Goal: Task Accomplishment & Management: Manage account settings

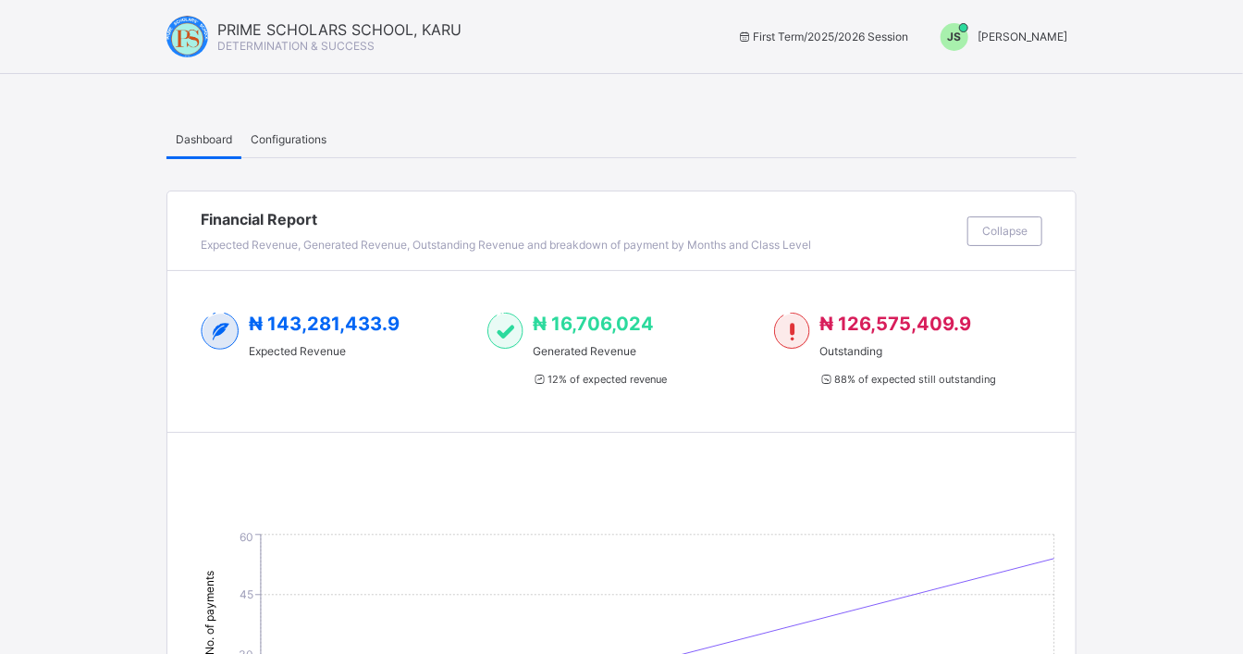
click at [1065, 33] on span "[PERSON_NAME]" at bounding box center [1023, 37] width 90 height 14
click at [1054, 88] on span "Switch to Admin View" at bounding box center [998, 78] width 141 height 21
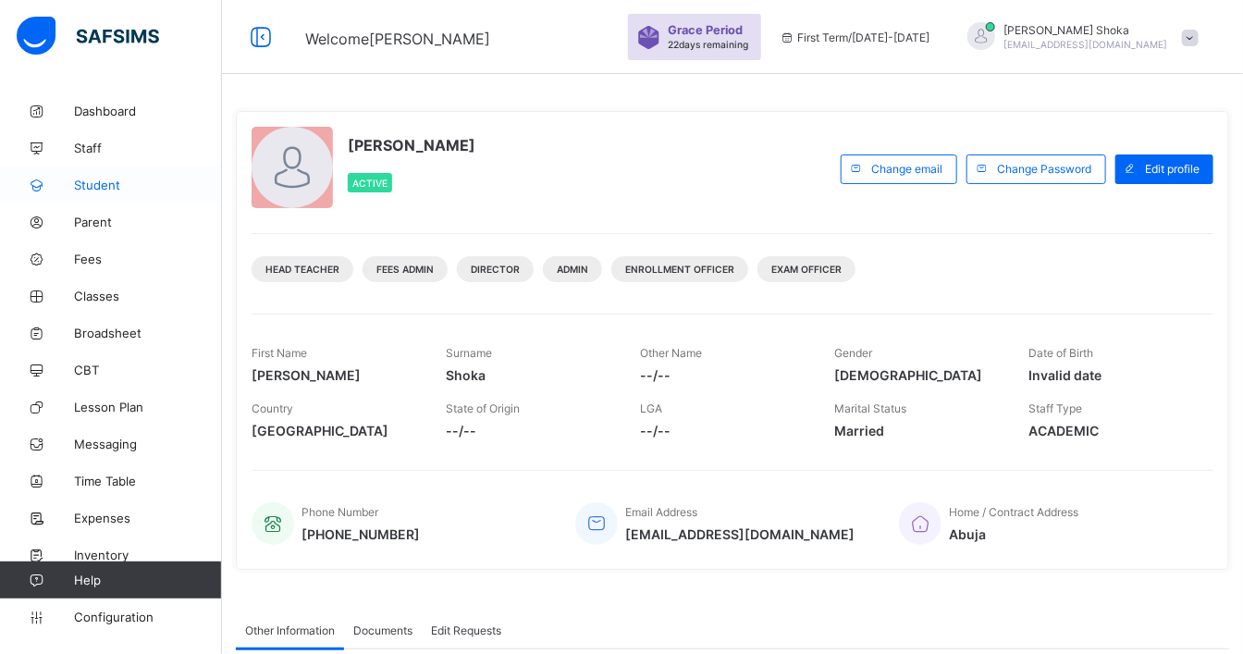
click at [106, 187] on span "Student" at bounding box center [148, 185] width 148 height 15
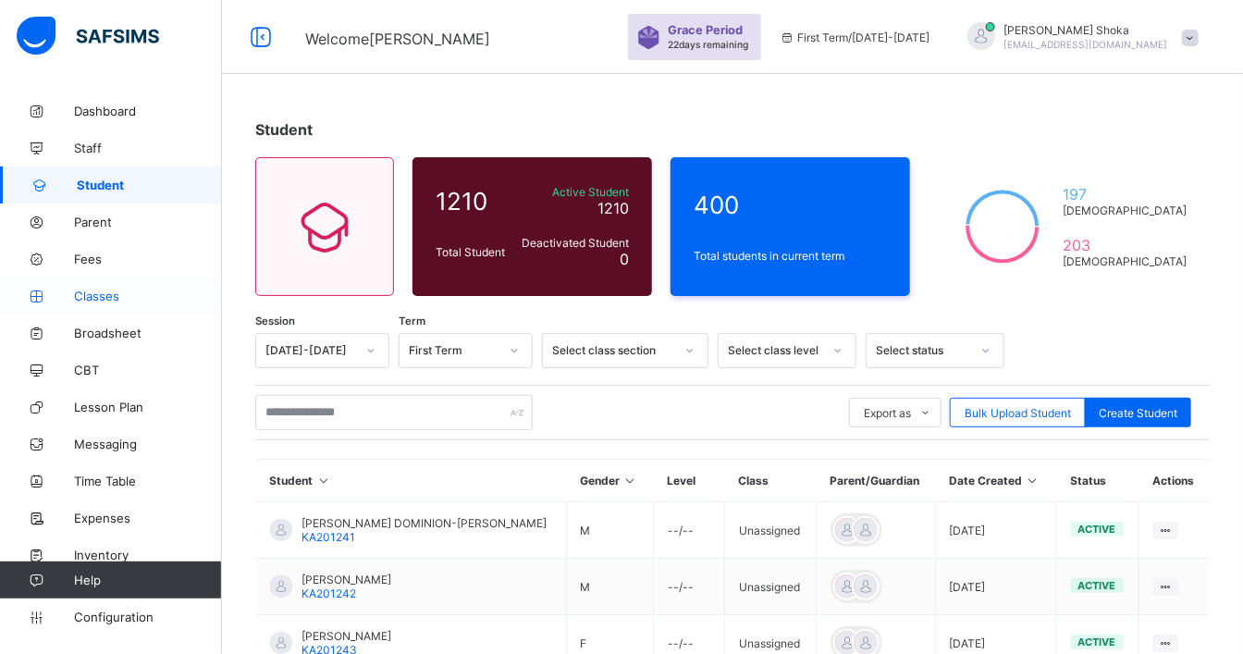
click at [100, 294] on span "Classes" at bounding box center [148, 296] width 148 height 15
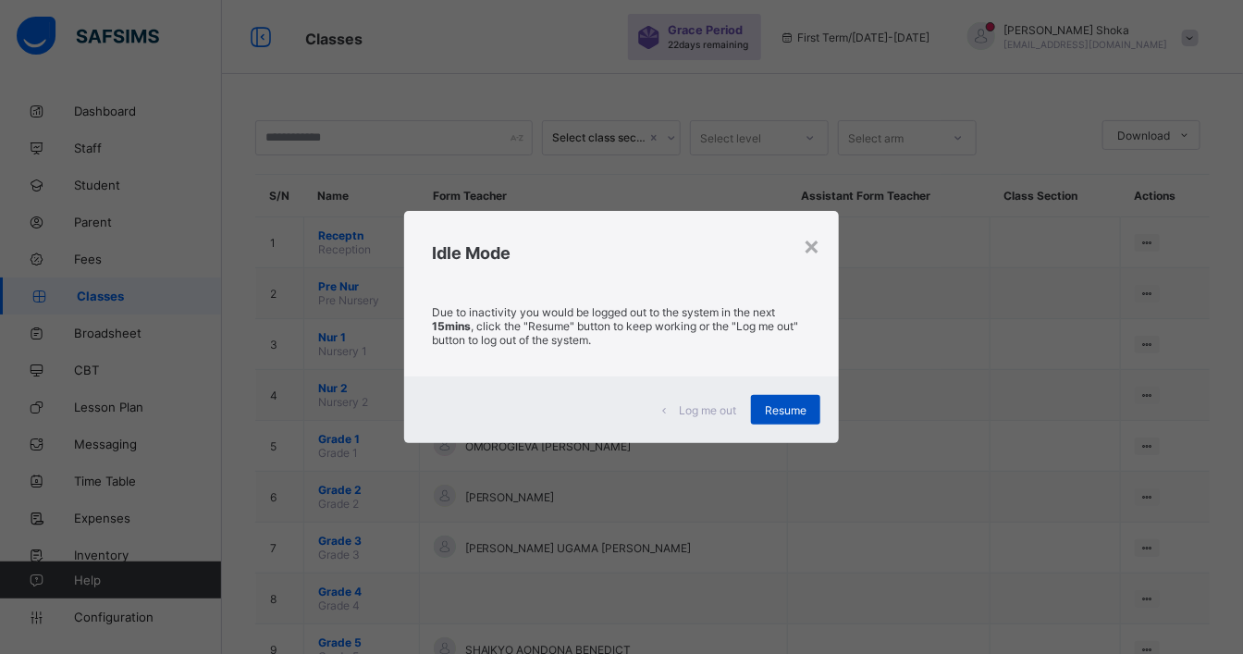
click at [805, 415] on span "Resume" at bounding box center [786, 410] width 42 height 14
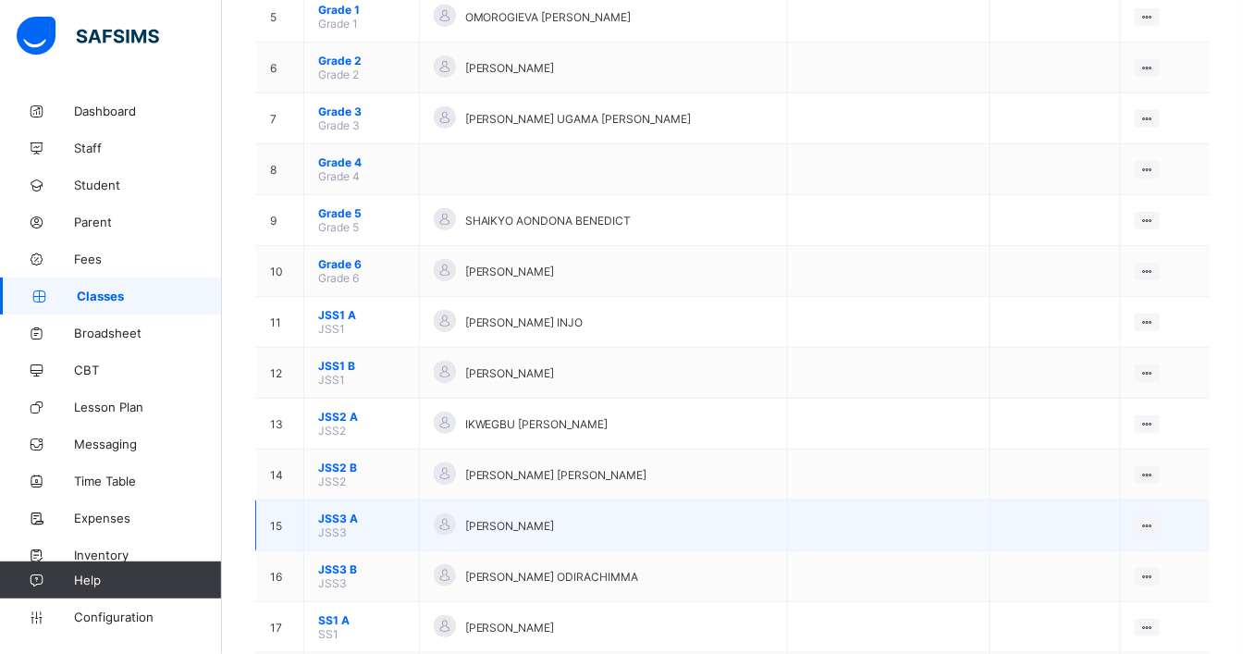
scroll to position [513, 0]
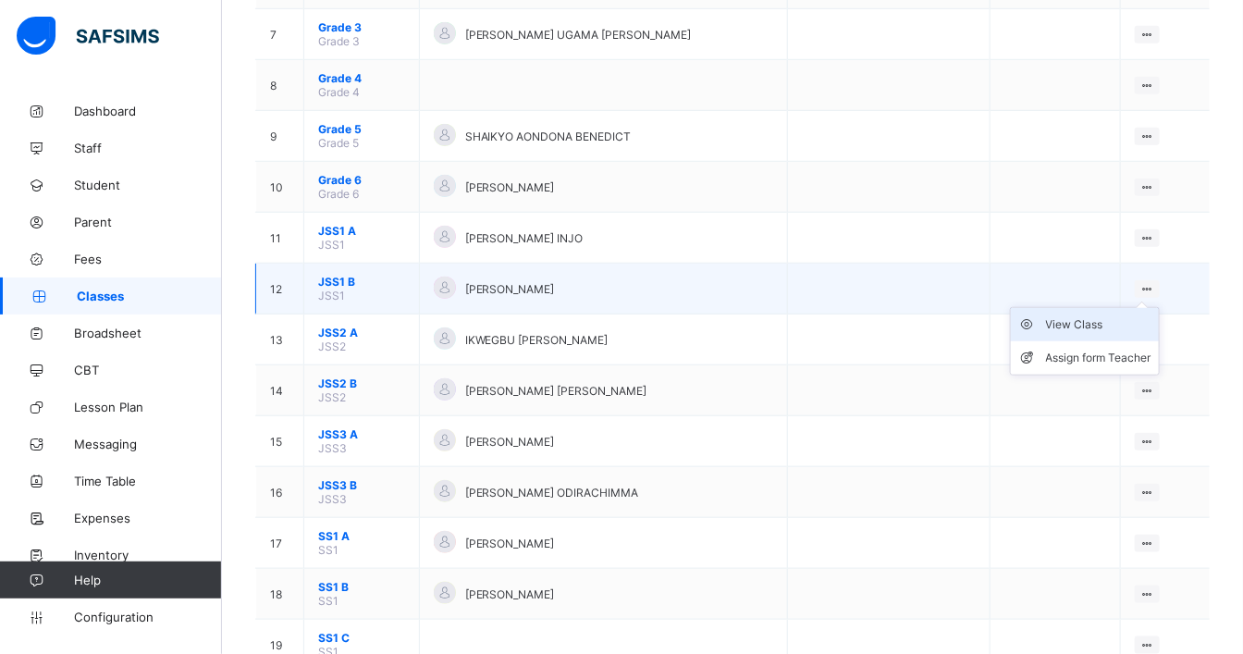
click at [1121, 316] on div "View Class" at bounding box center [1098, 324] width 105 height 18
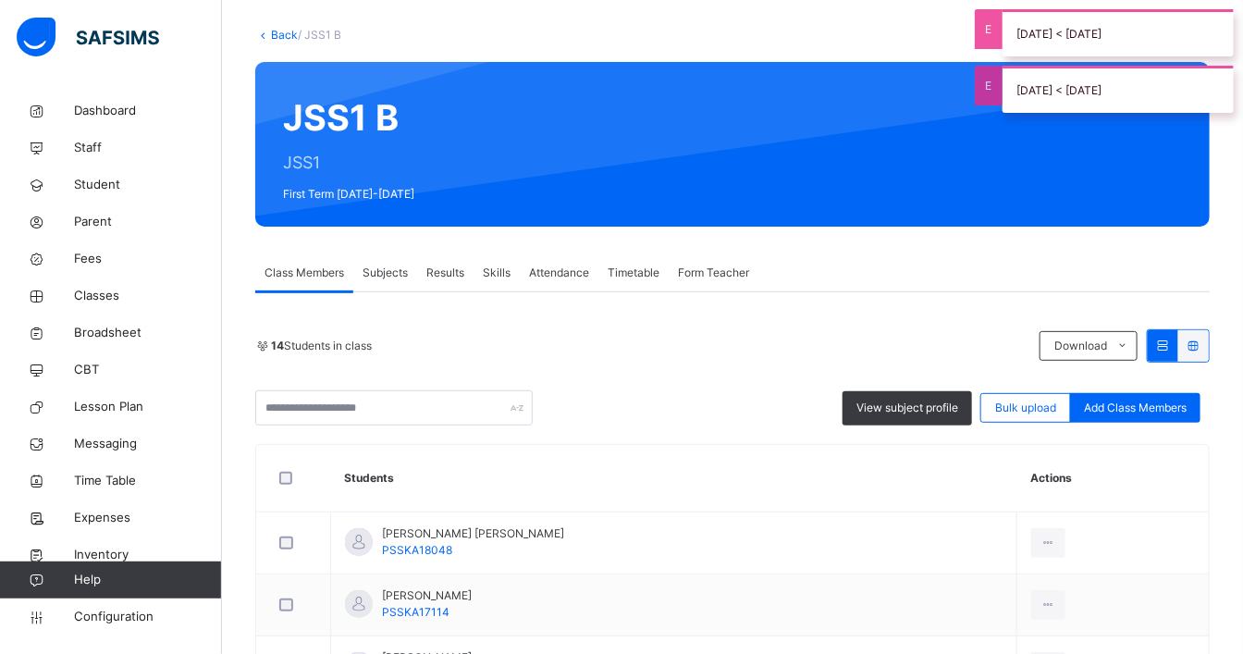
scroll to position [103, 0]
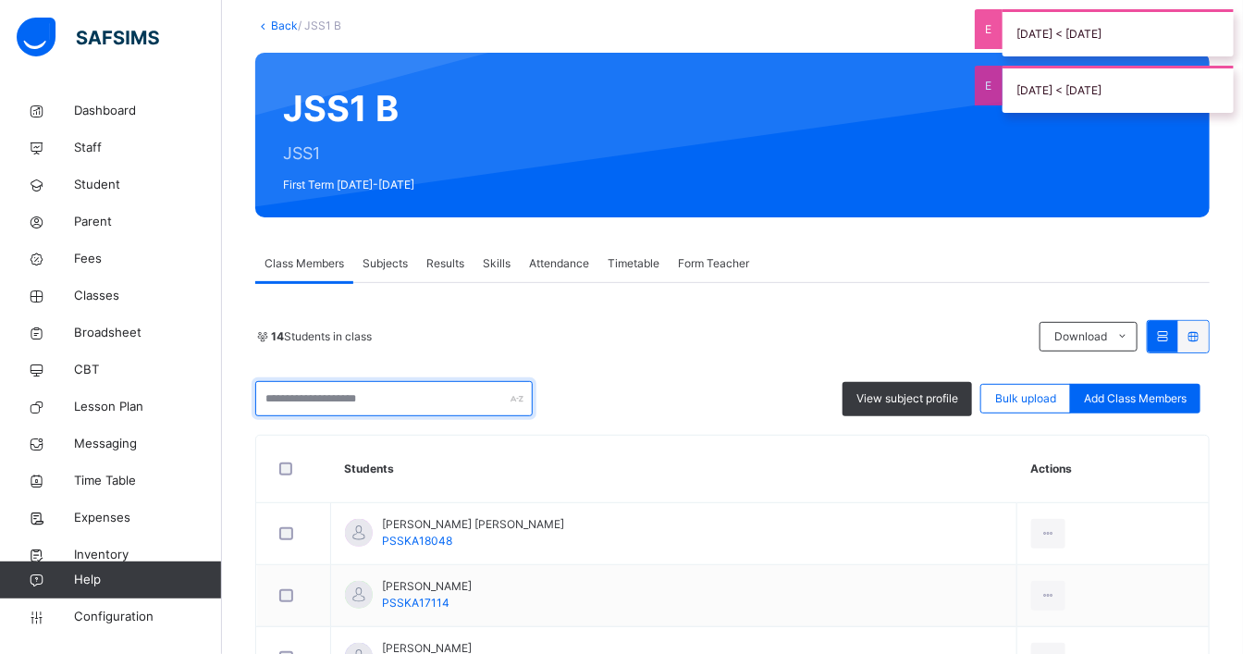
click at [413, 401] on input "text" at bounding box center [393, 398] width 277 height 35
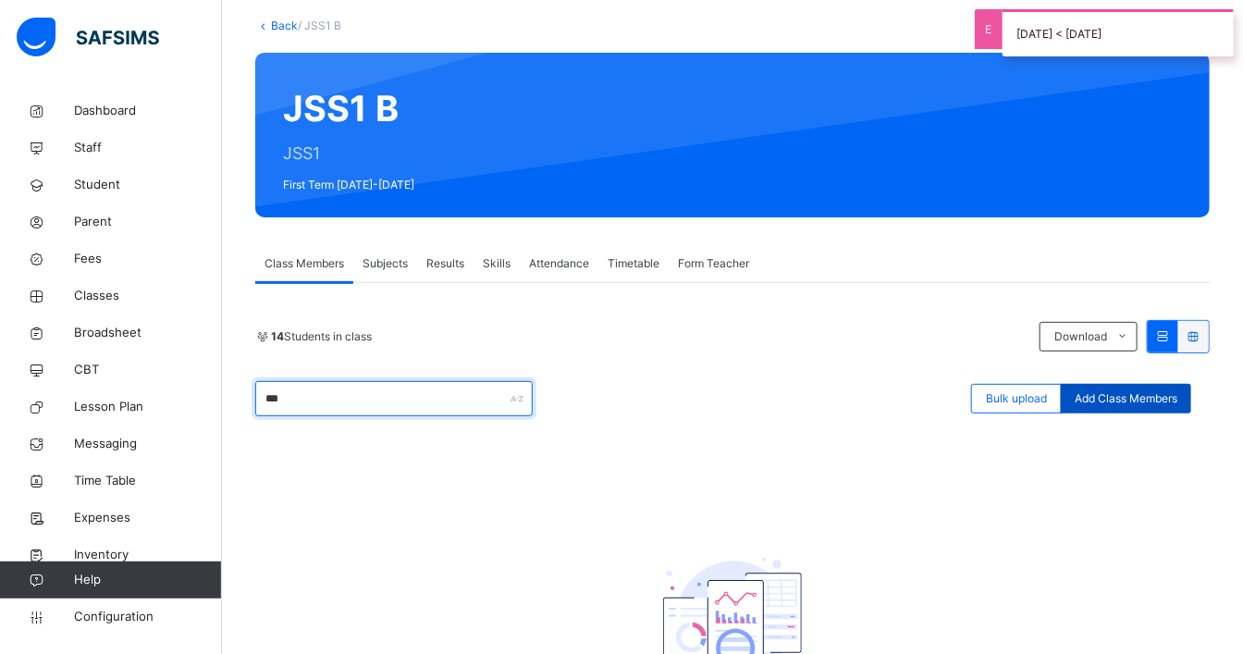
type input "***"
click at [1166, 399] on span "Add Class Members" at bounding box center [1126, 398] width 103 height 17
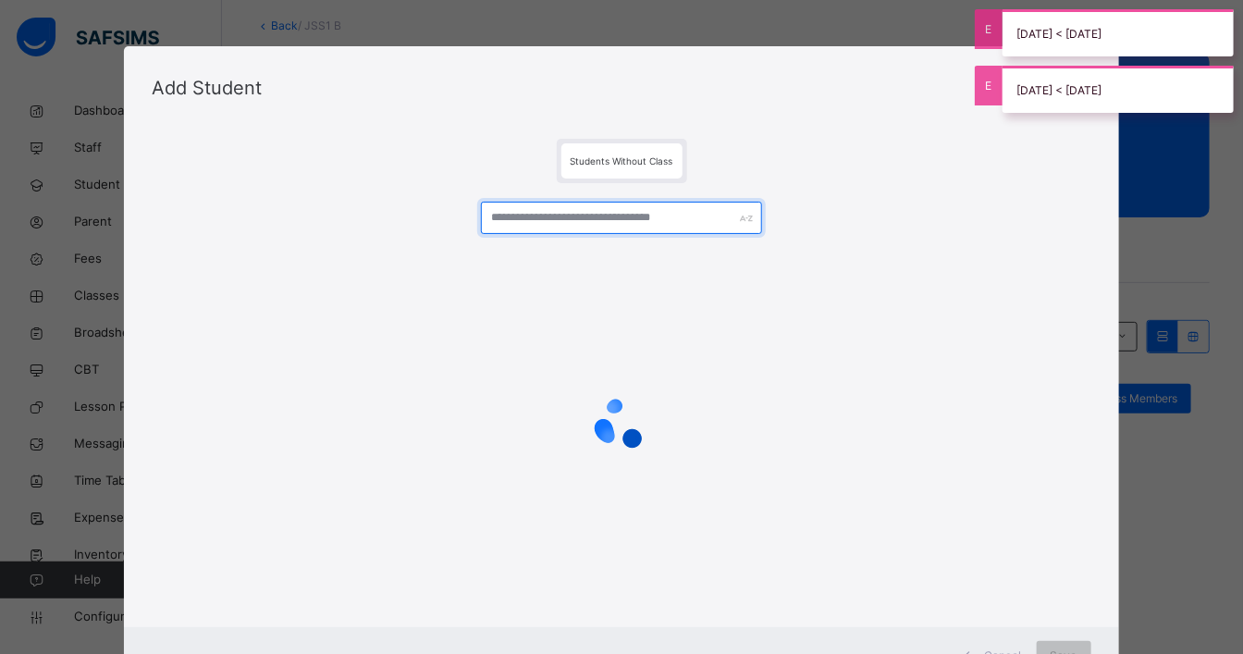
click at [611, 222] on input "text" at bounding box center [622, 218] width 282 height 32
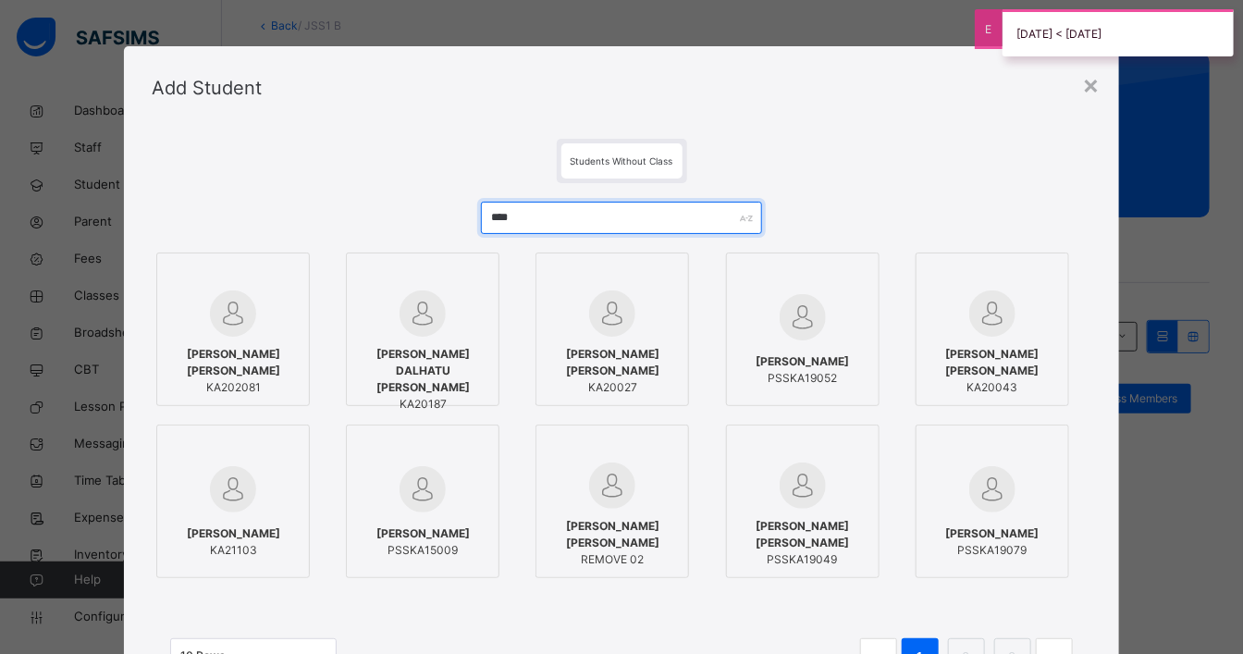
type input "****"
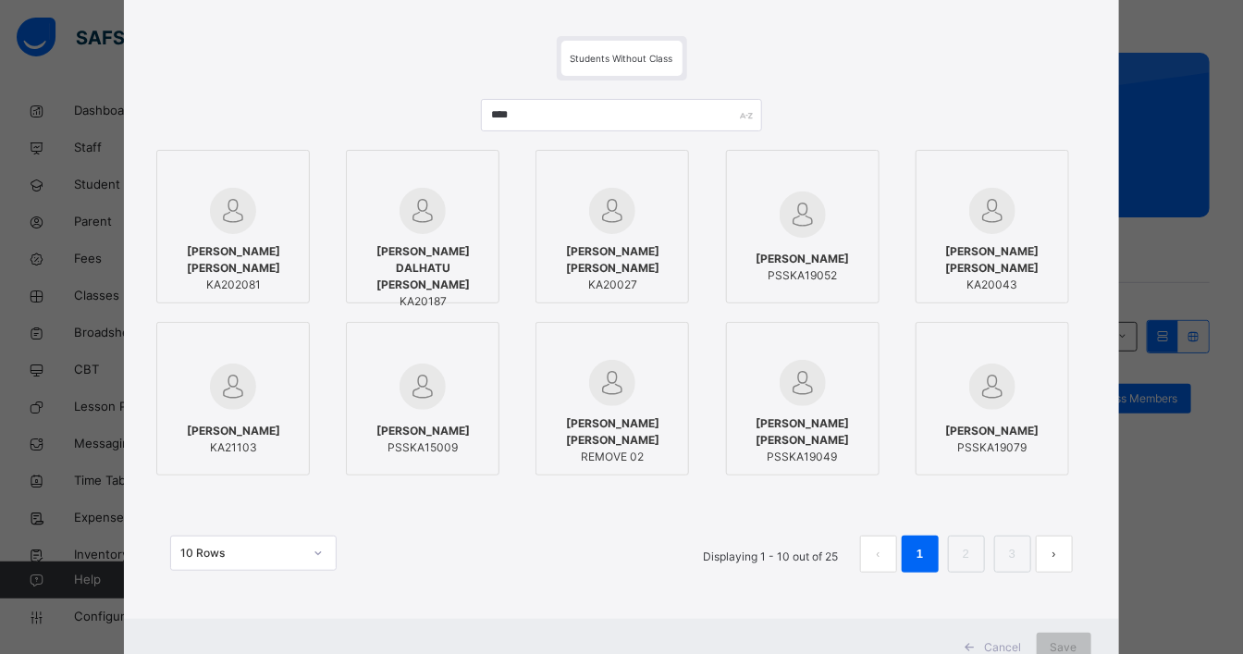
click at [281, 265] on span "ADAM IBRAHIM AHMED" at bounding box center [232, 259] width 133 height 33
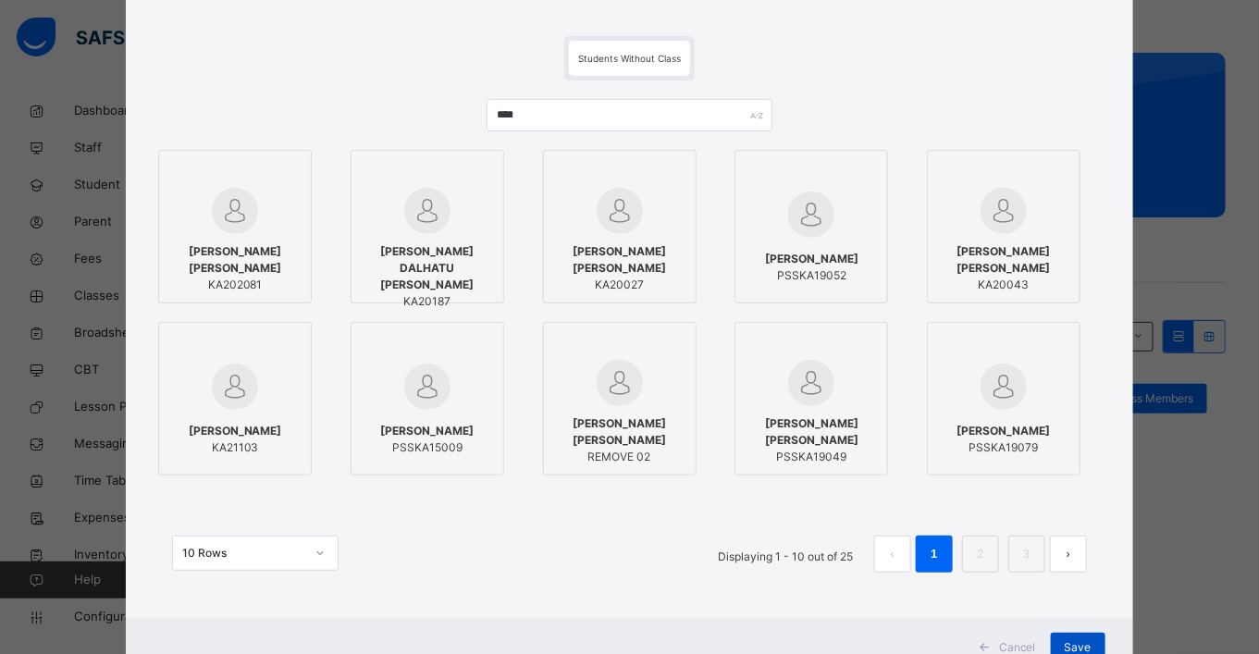
click at [1065, 645] on span "Save" at bounding box center [1078, 647] width 27 height 17
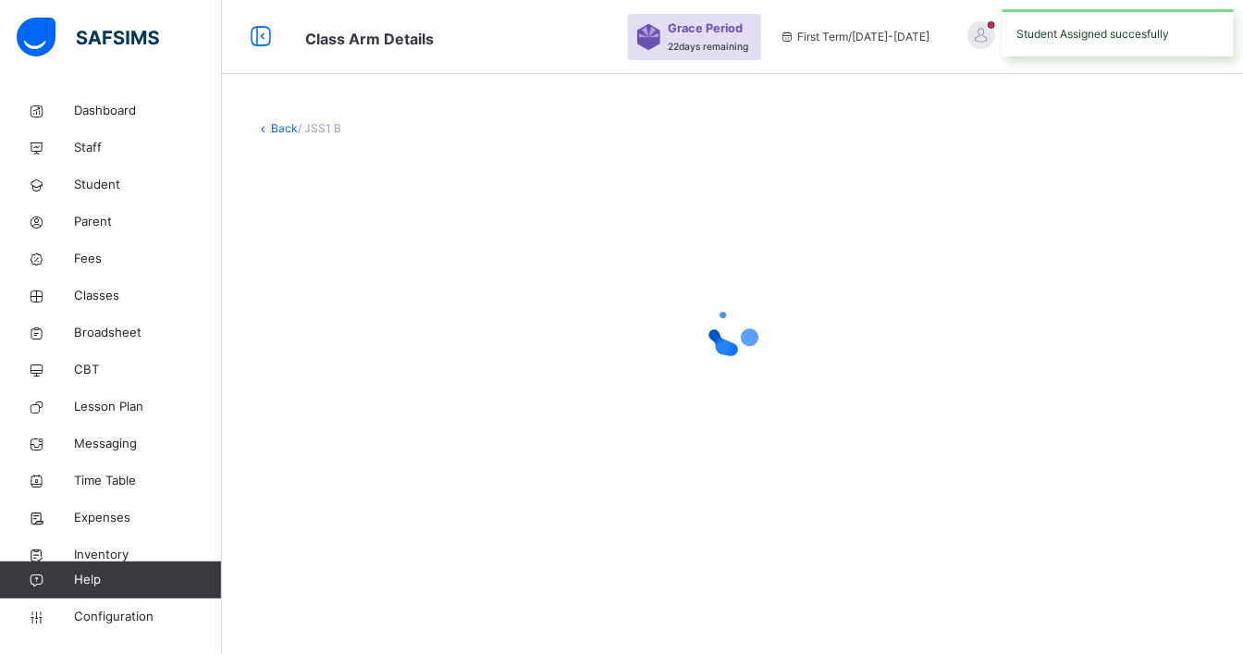
scroll to position [0, 0]
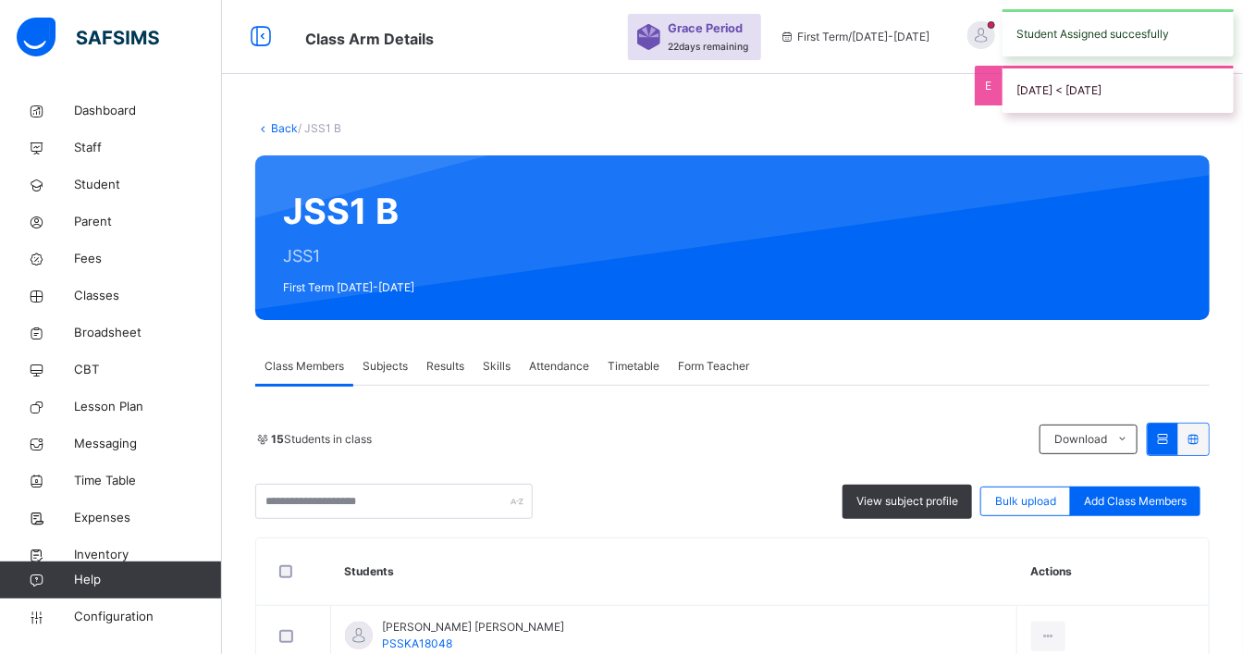
drag, startPoint x: 458, startPoint y: 631, endPoint x: 350, endPoint y: 554, distance: 132.7
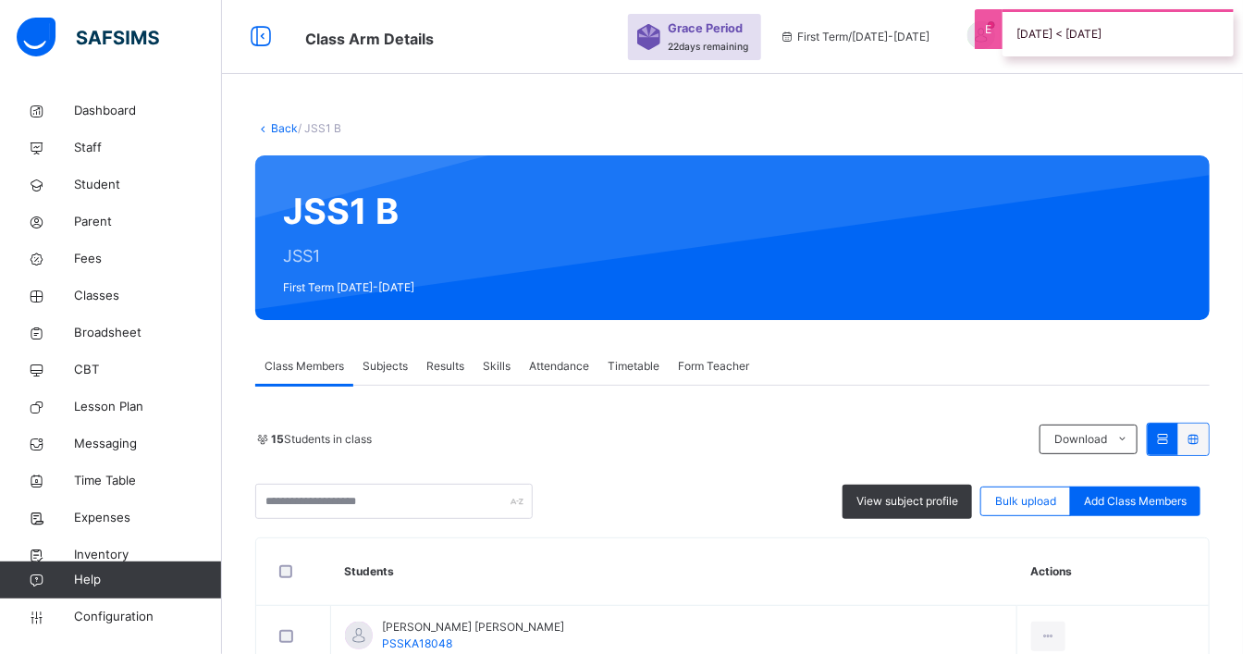
drag, startPoint x: 350, startPoint y: 554, endPoint x: 733, endPoint y: 125, distance: 575.1
click at [733, 125] on div "Back / JSS1 B" at bounding box center [732, 128] width 954 height 17
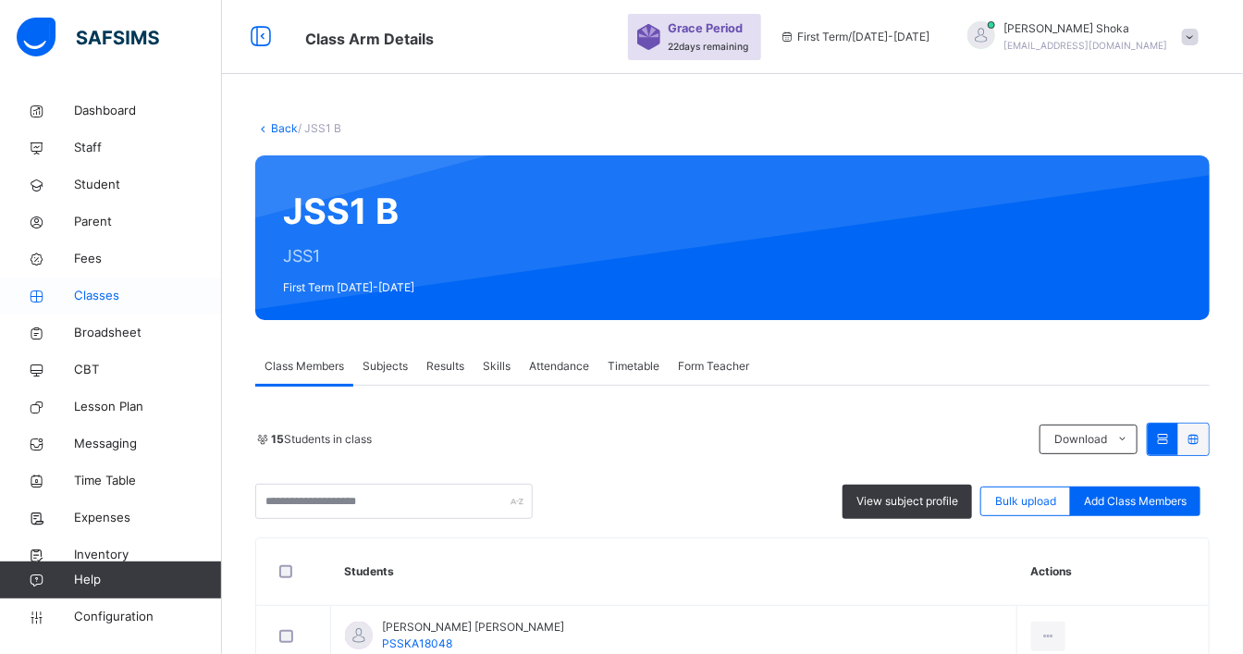
click at [119, 289] on span "Classes" at bounding box center [148, 296] width 148 height 18
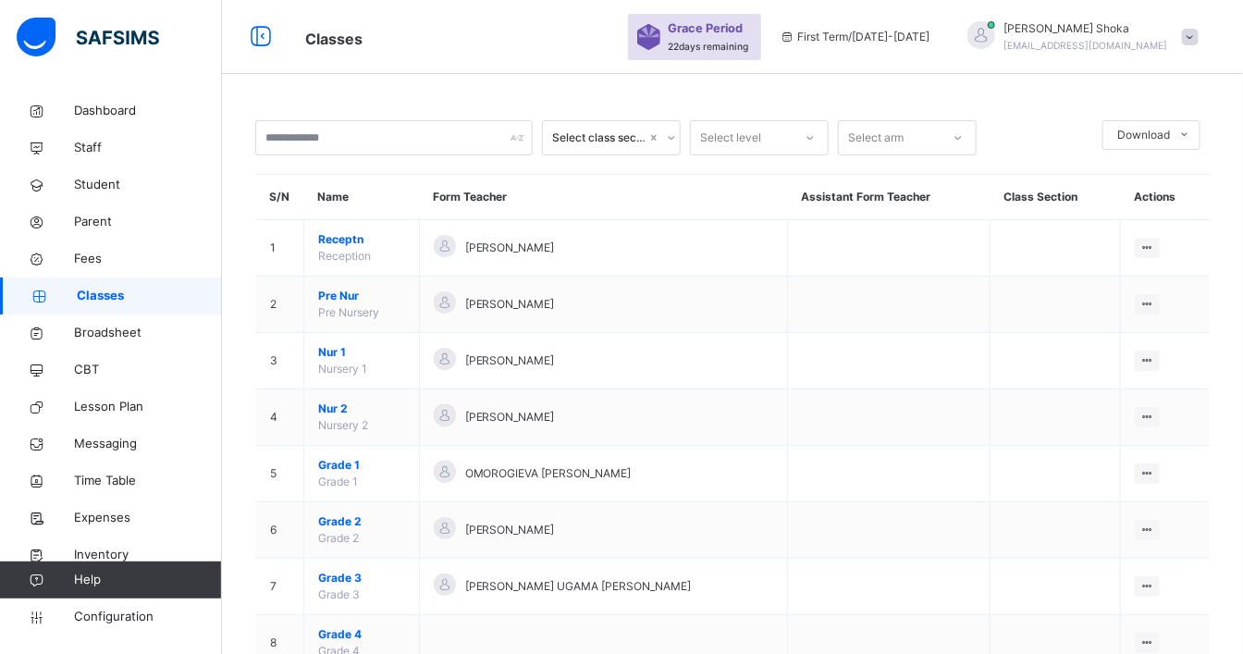
scroll to position [411, 0]
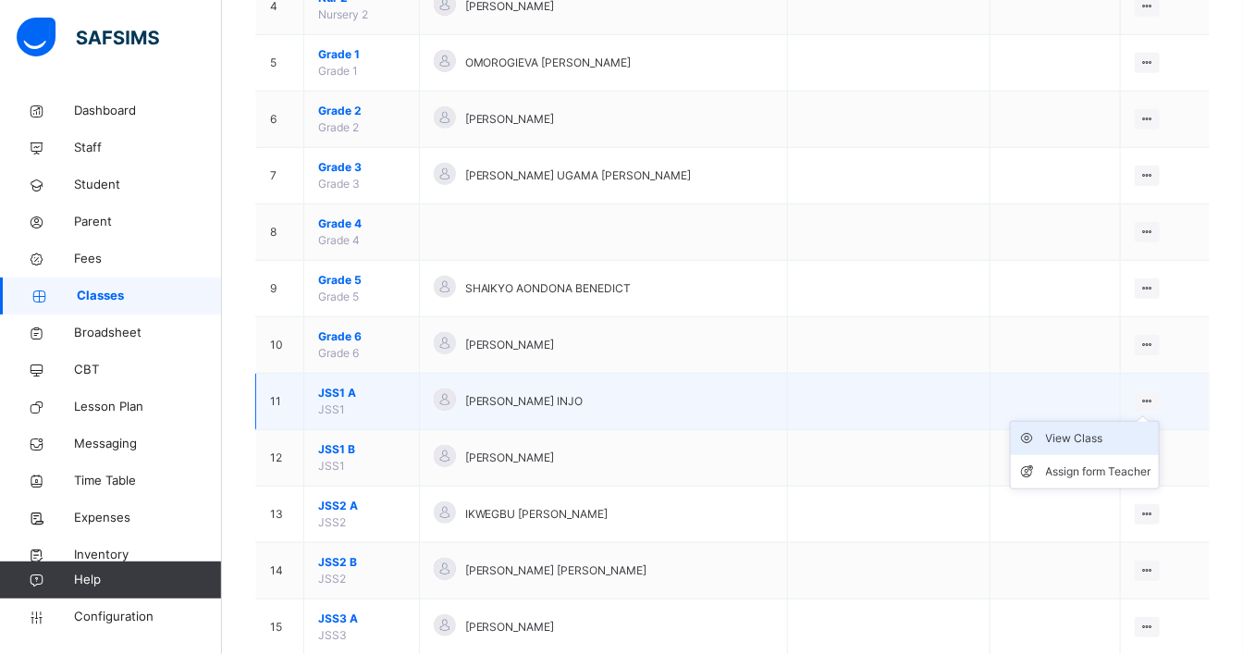
click at [1085, 435] on div "View Class" at bounding box center [1098, 438] width 105 height 18
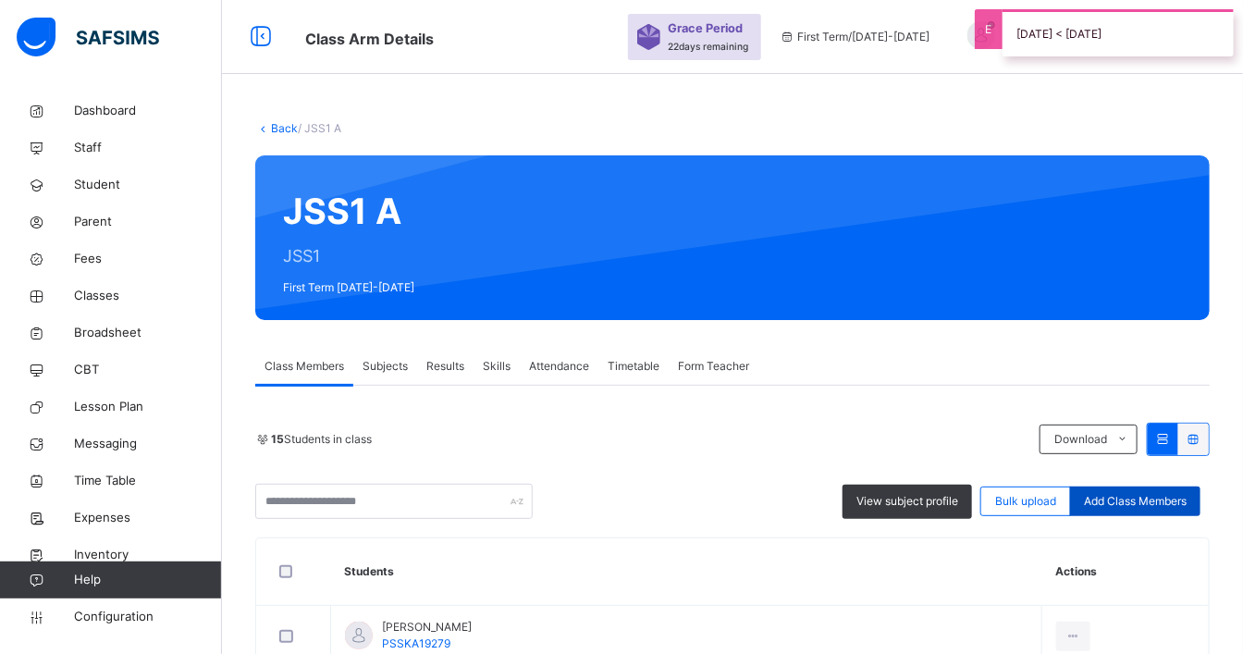
click at [1139, 494] on span "Add Class Members" at bounding box center [1135, 501] width 103 height 17
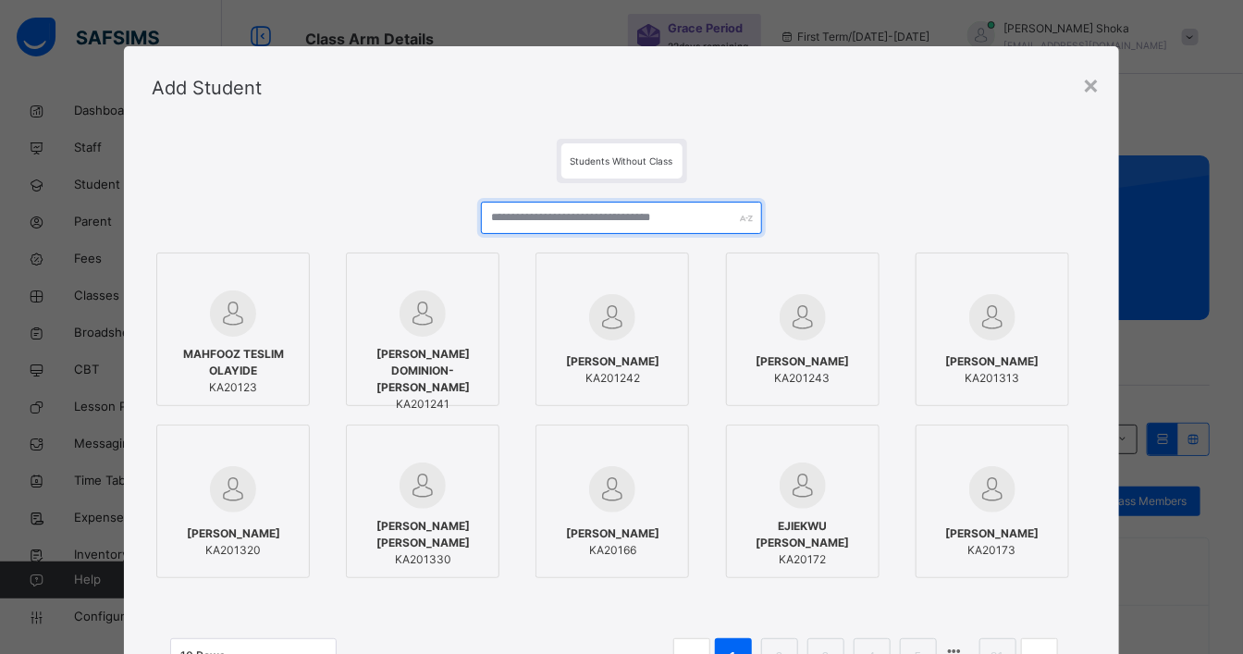
click at [627, 209] on input "text" at bounding box center [622, 218] width 282 height 32
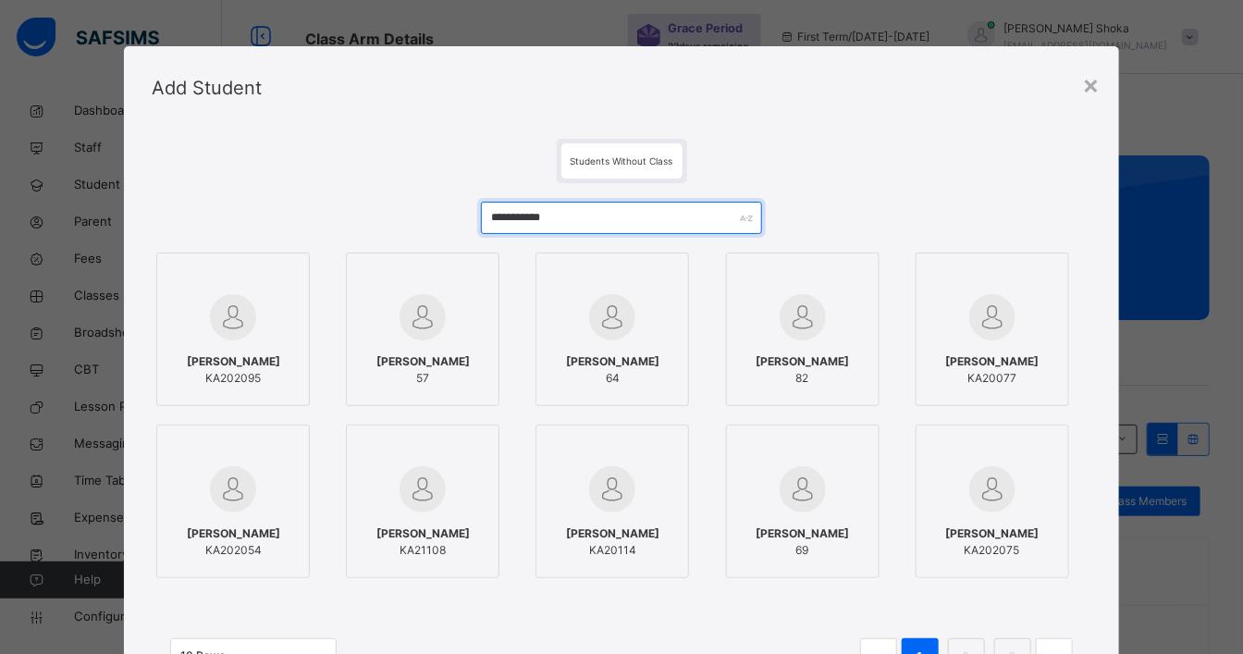
type input "**********"
click at [233, 326] on img at bounding box center [233, 317] width 46 height 46
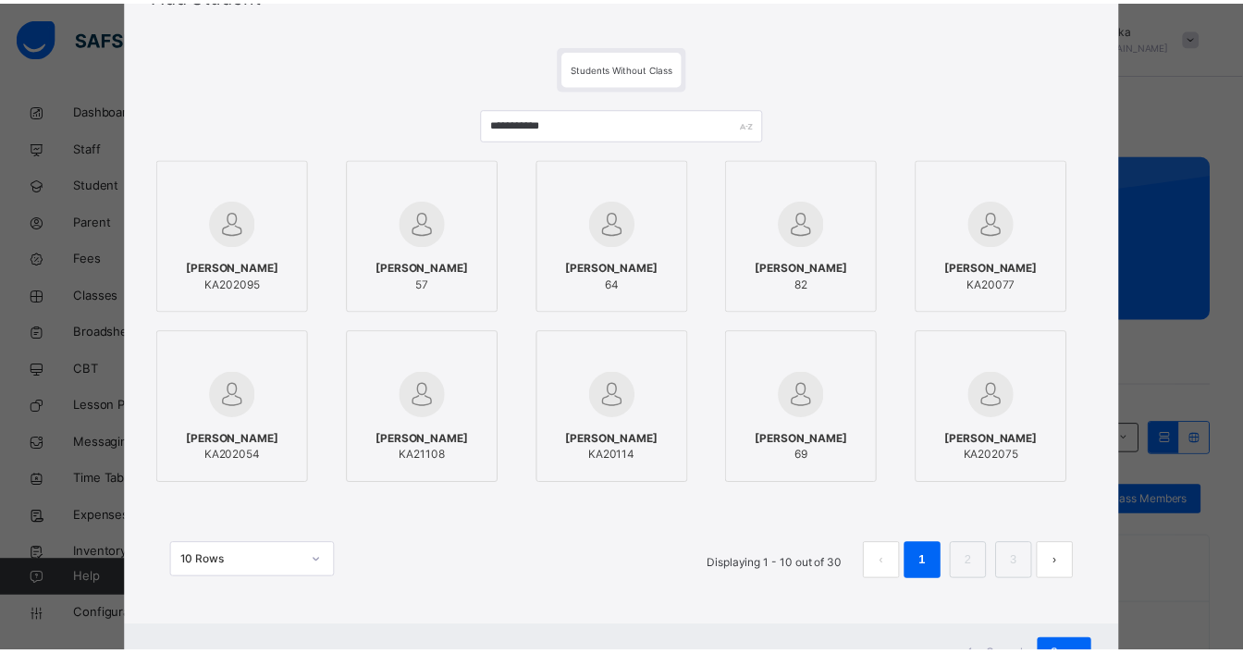
scroll to position [103, 0]
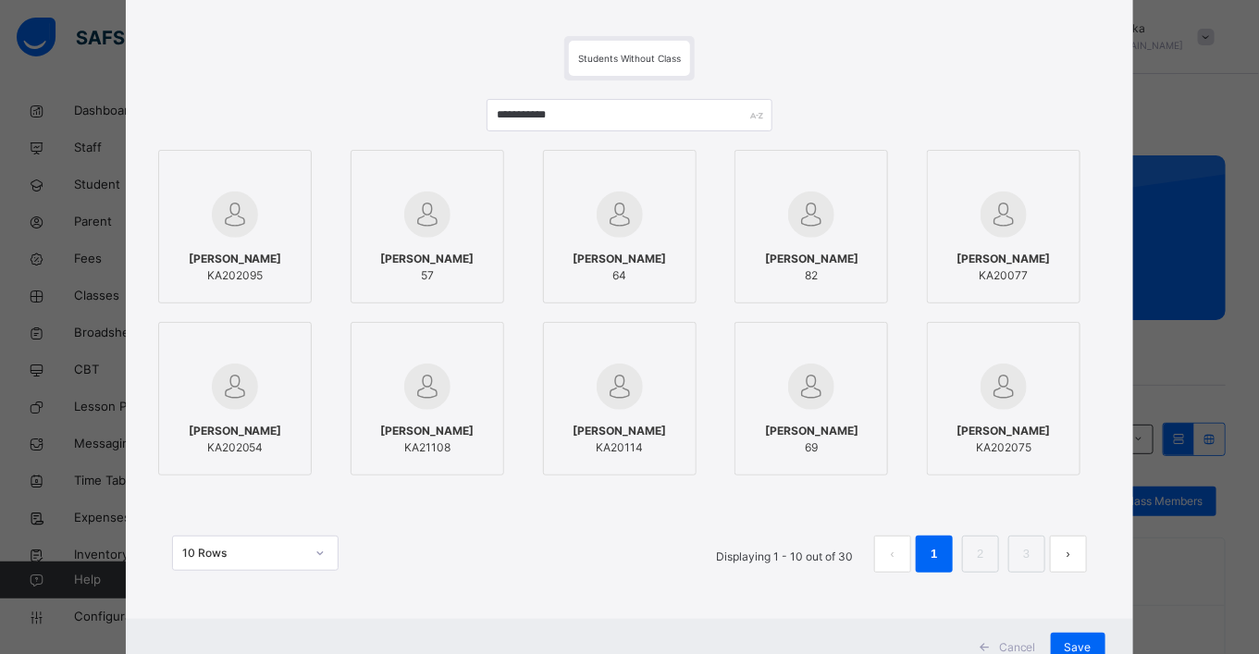
drag, startPoint x: 1060, startPoint y: 644, endPoint x: 938, endPoint y: 652, distance: 122.4
click at [1060, 643] on div "Save" at bounding box center [1078, 648] width 55 height 30
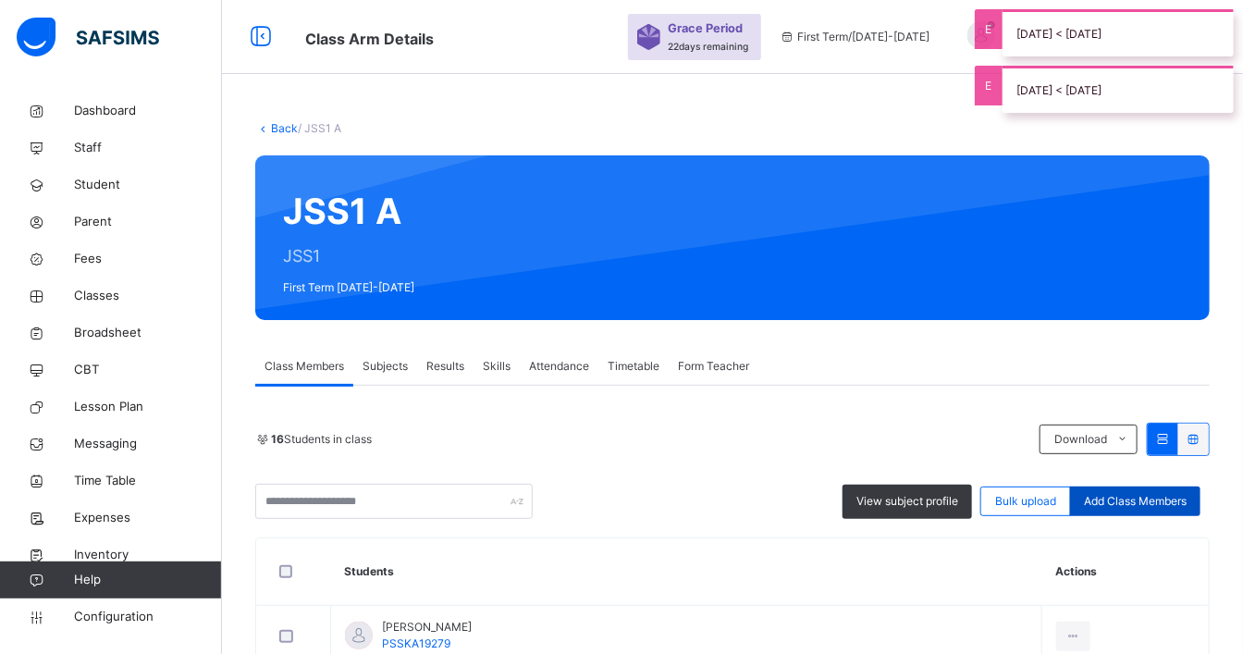
click at [1130, 499] on span "Add Class Members" at bounding box center [1135, 501] width 103 height 17
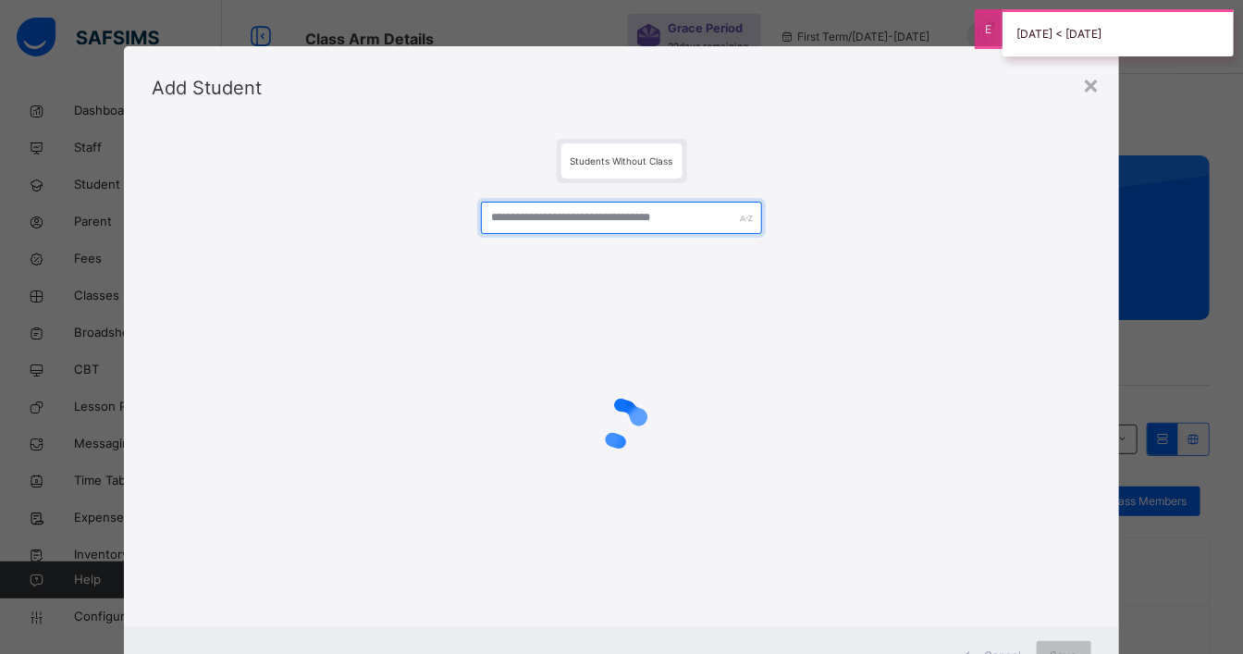
click at [559, 206] on input "text" at bounding box center [622, 218] width 282 height 32
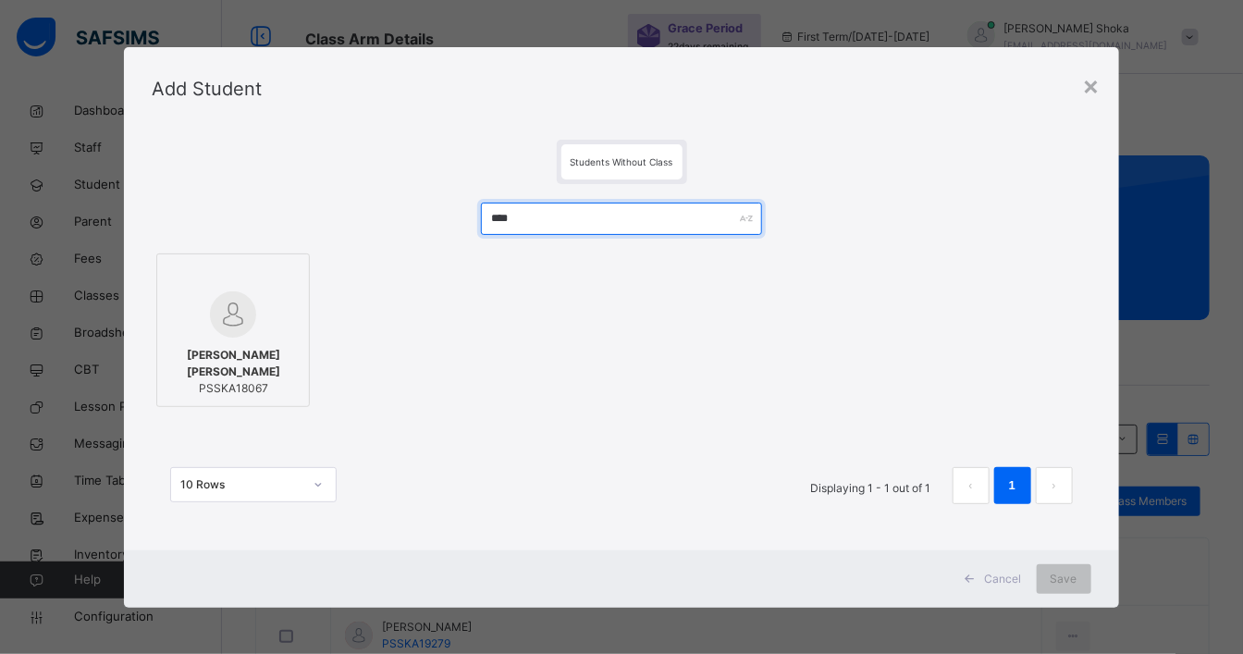
type input "****"
click at [280, 306] on div at bounding box center [232, 314] width 133 height 46
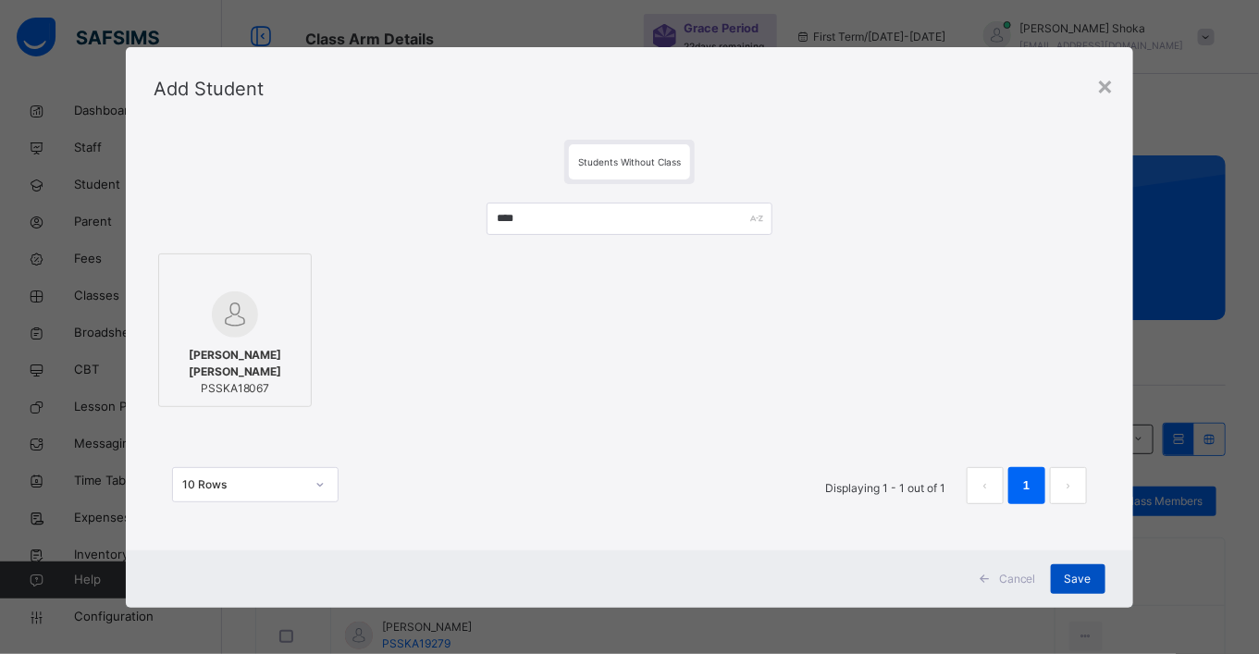
click at [1066, 578] on span "Save" at bounding box center [1078, 579] width 27 height 17
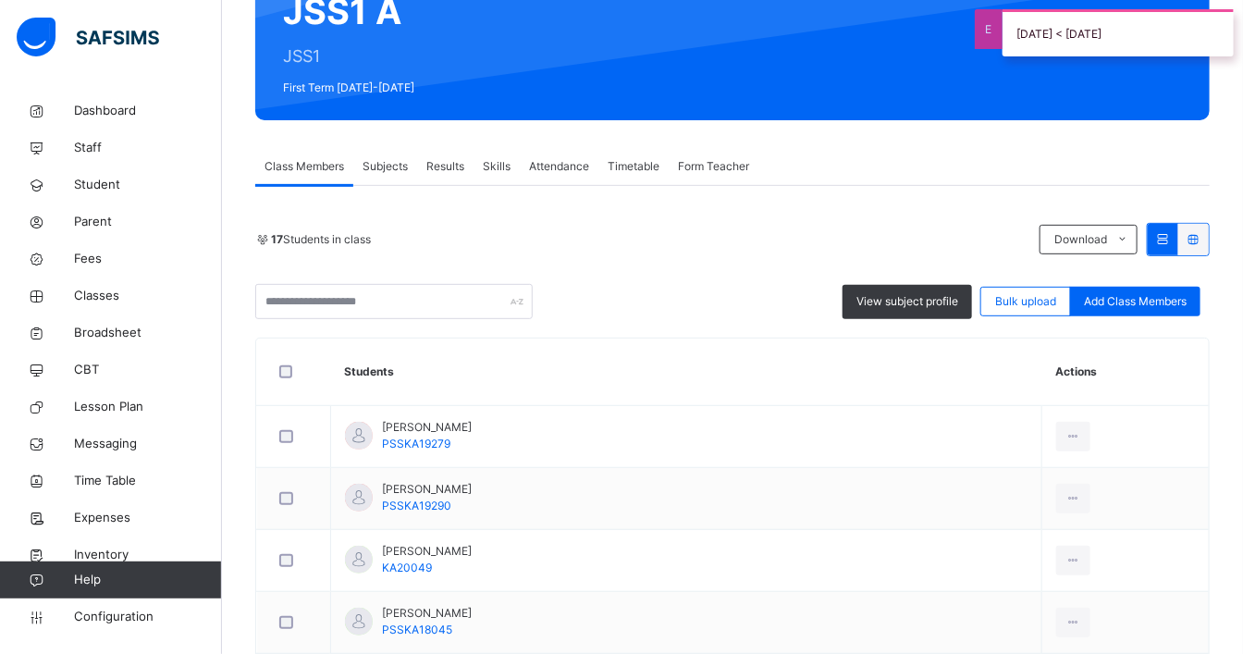
scroll to position [205, 0]
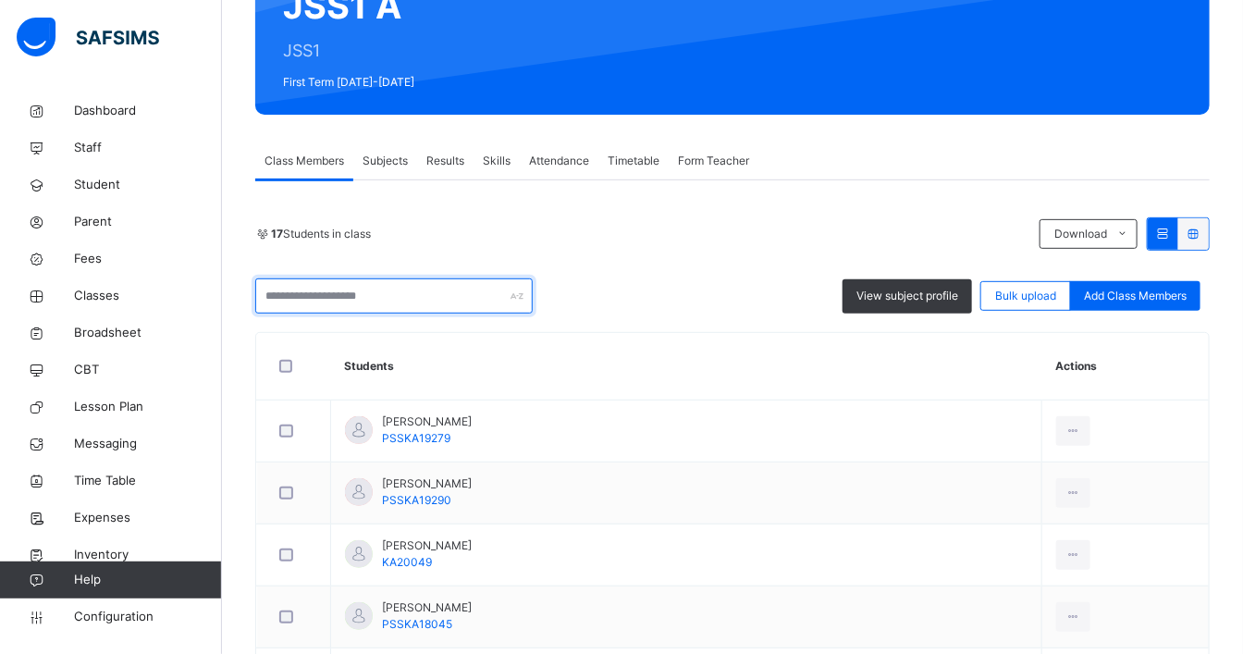
click at [437, 292] on input "text" at bounding box center [393, 295] width 277 height 35
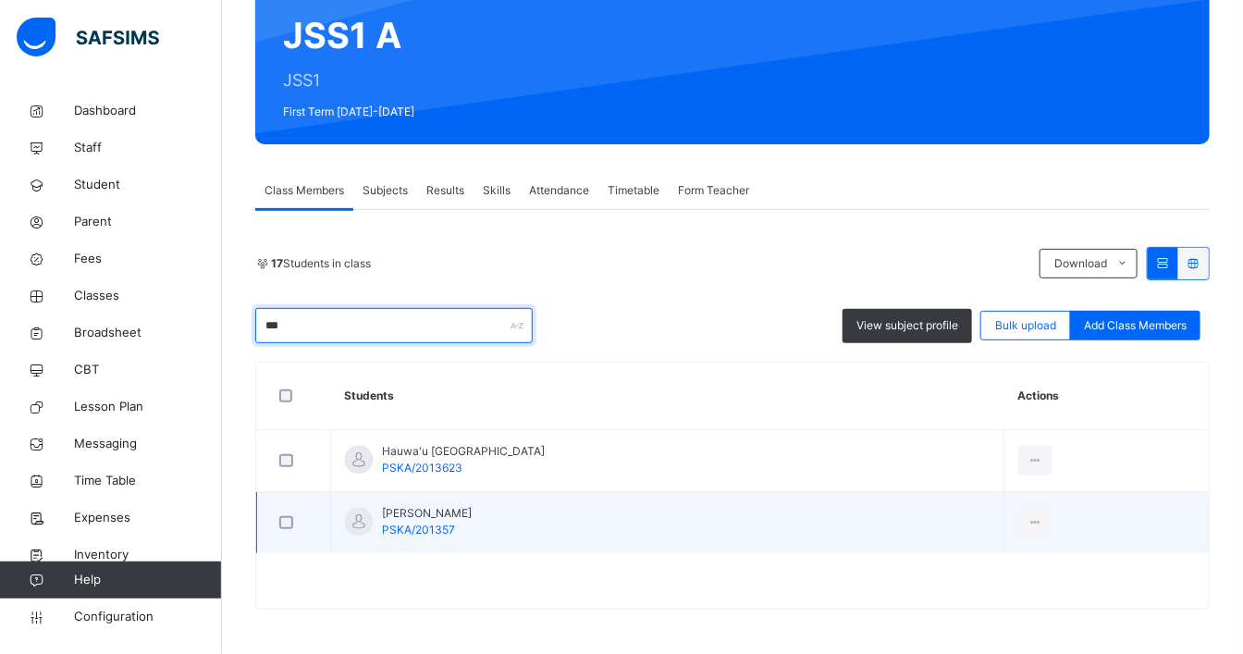
type input "***"
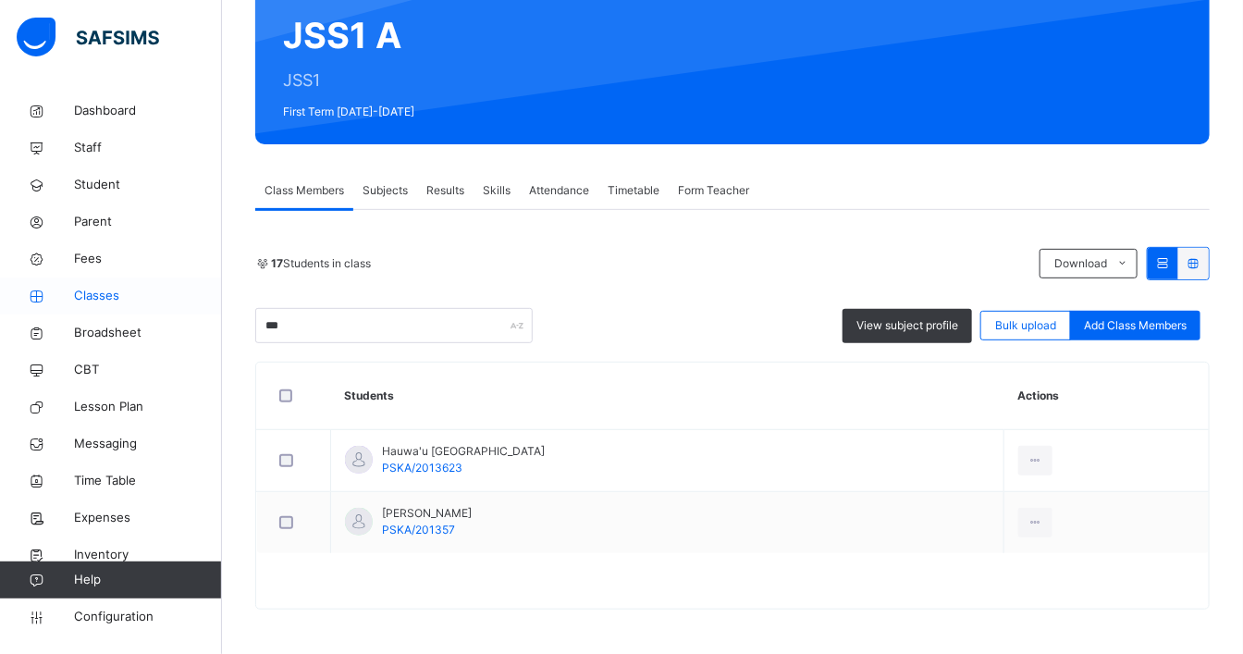
click at [113, 300] on span "Classes" at bounding box center [148, 296] width 148 height 18
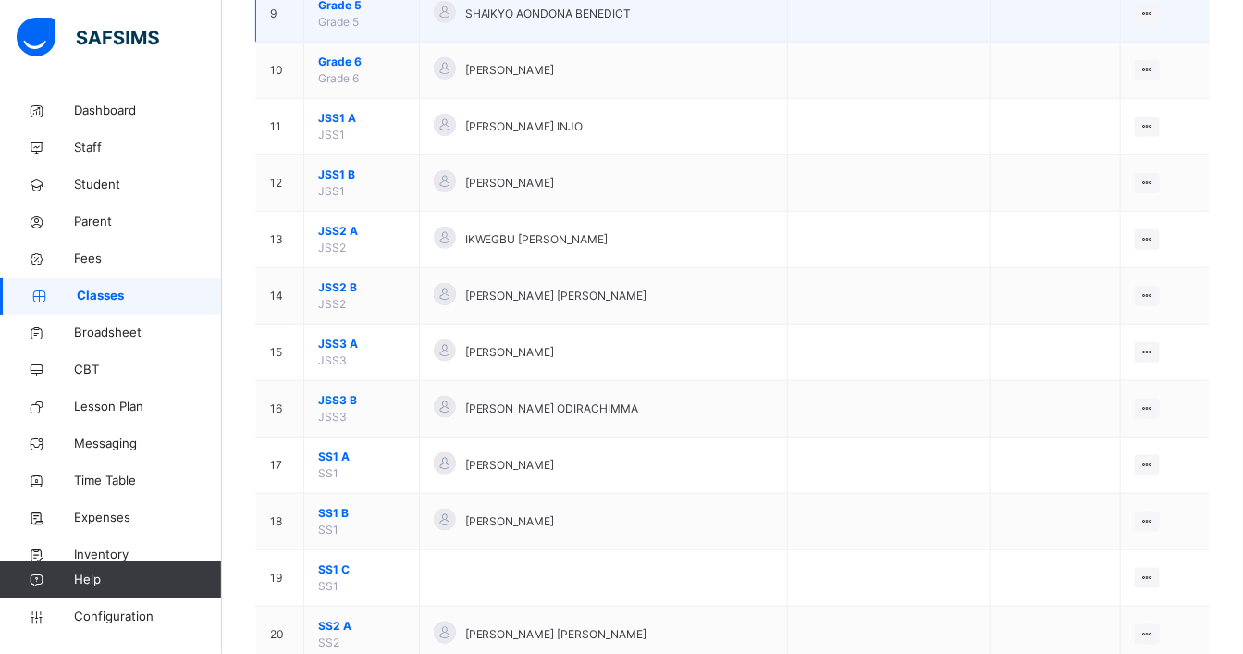
scroll to position [719, 0]
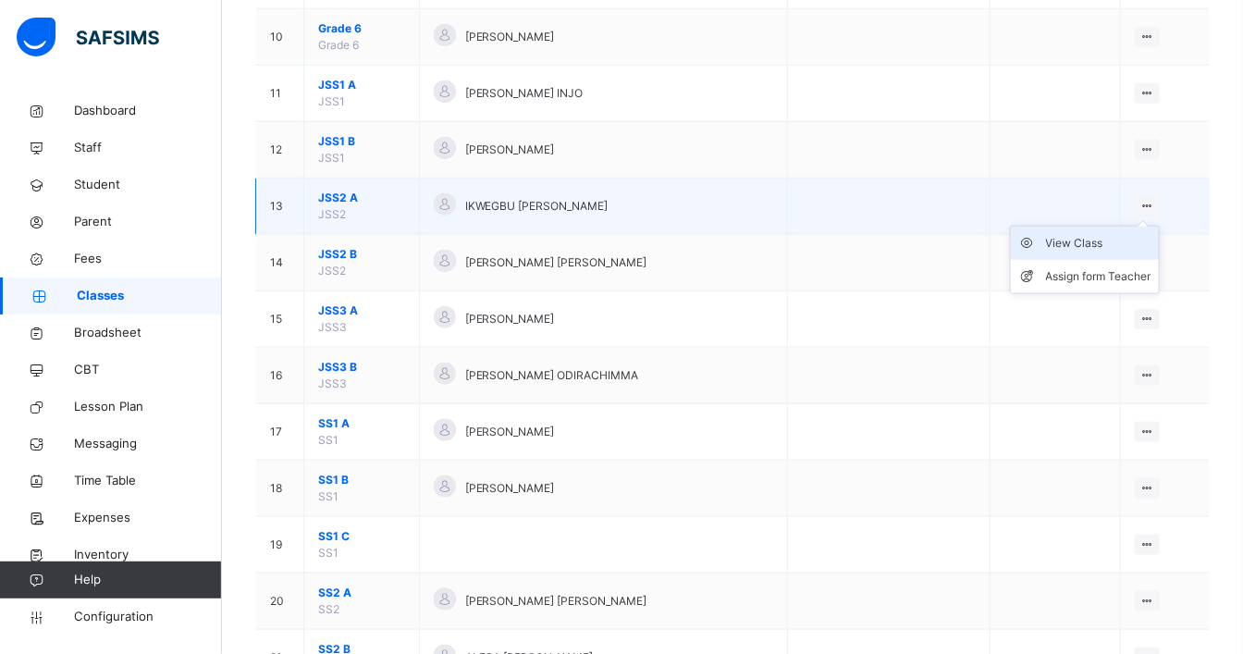
click at [1107, 234] on div "View Class" at bounding box center [1098, 243] width 105 height 18
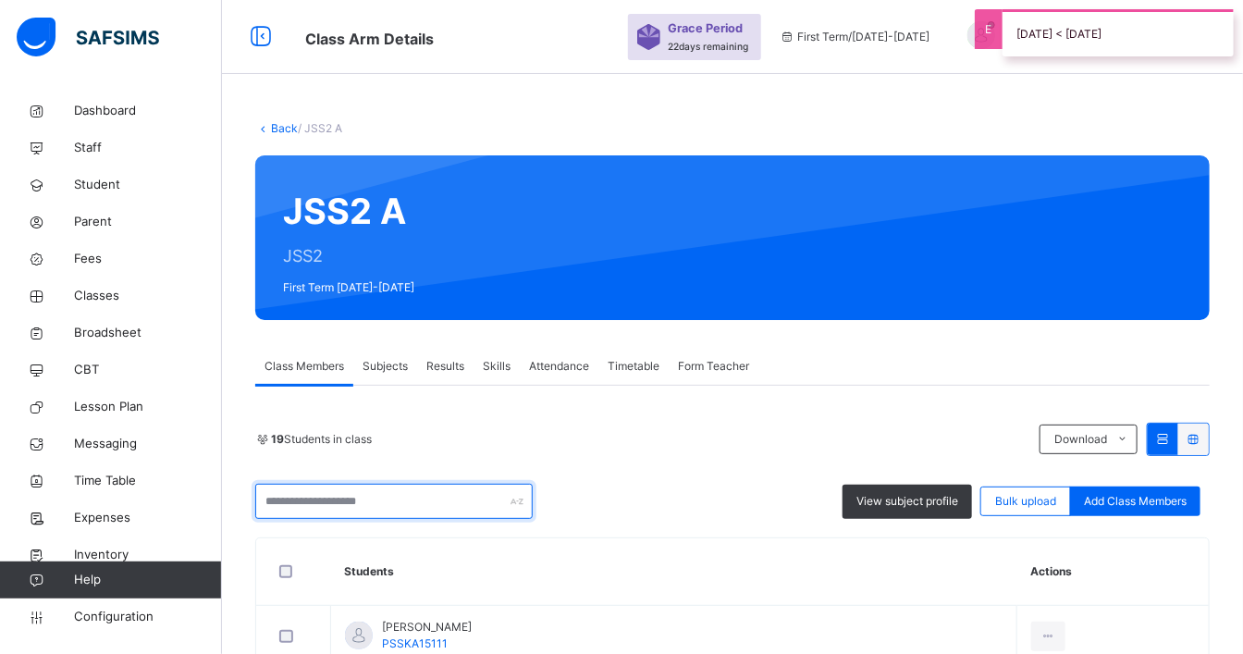
click at [319, 501] on input "text" at bounding box center [393, 501] width 277 height 35
click at [315, 499] on input "**" at bounding box center [393, 501] width 277 height 35
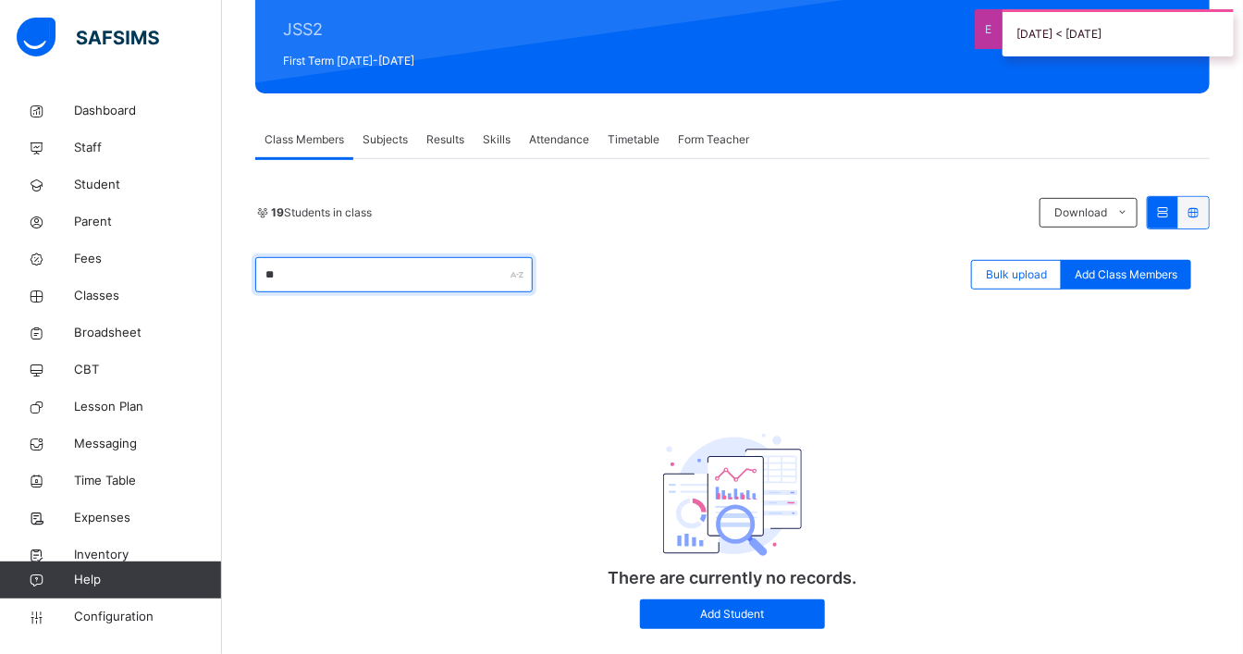
scroll to position [164, 0]
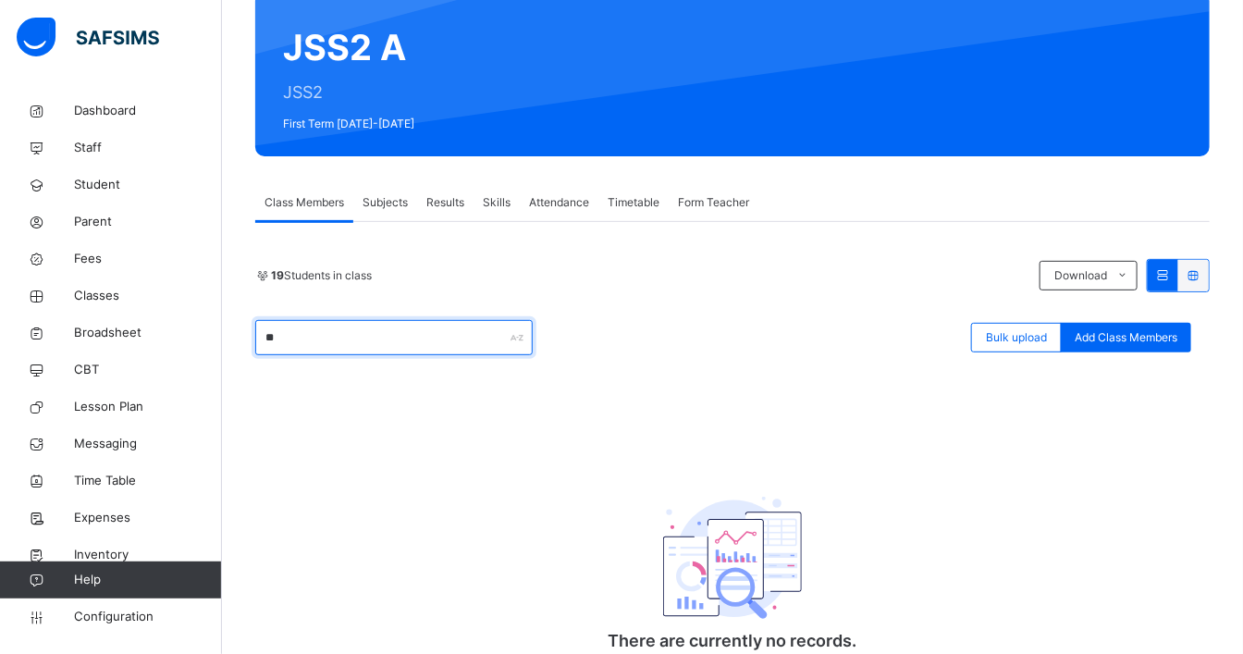
type input "*"
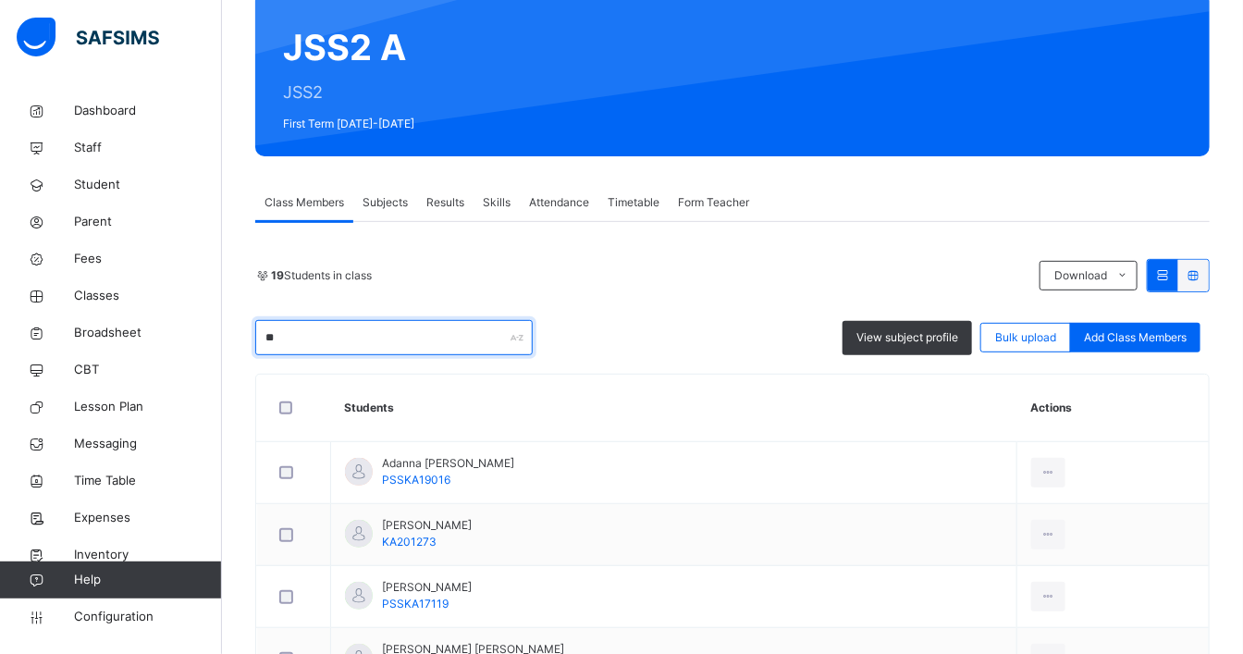
type input "*"
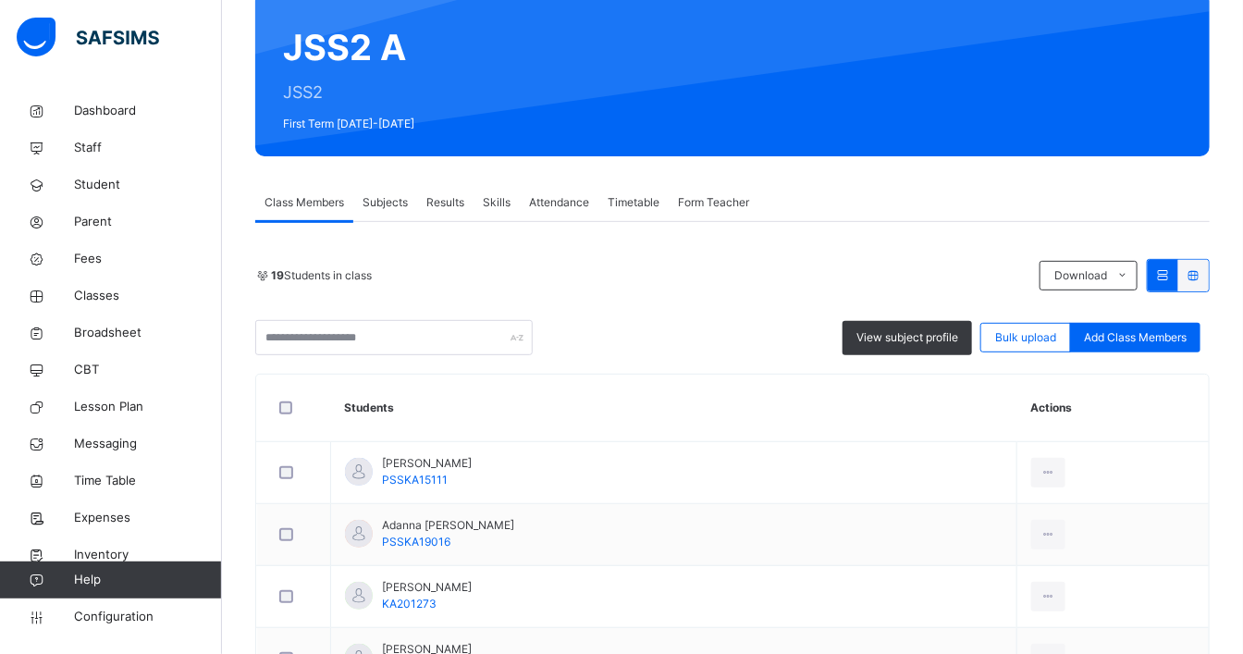
click at [1129, 343] on span "Add Class Members" at bounding box center [1135, 337] width 103 height 17
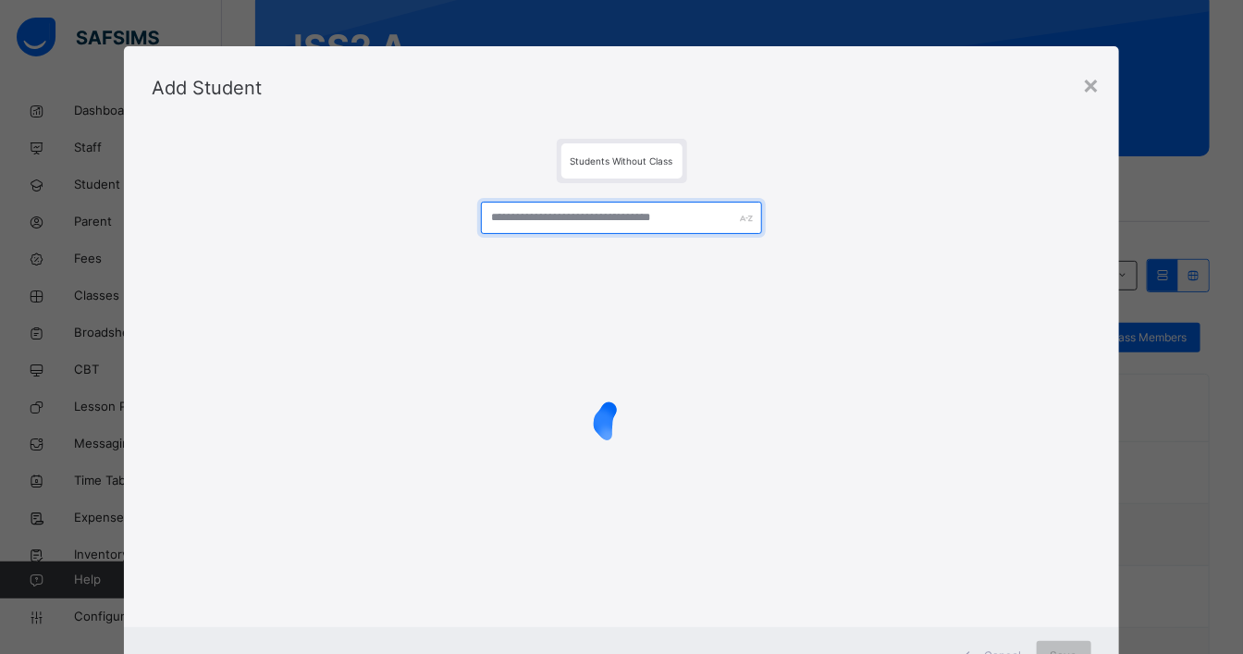
click at [497, 214] on input "text" at bounding box center [622, 218] width 282 height 32
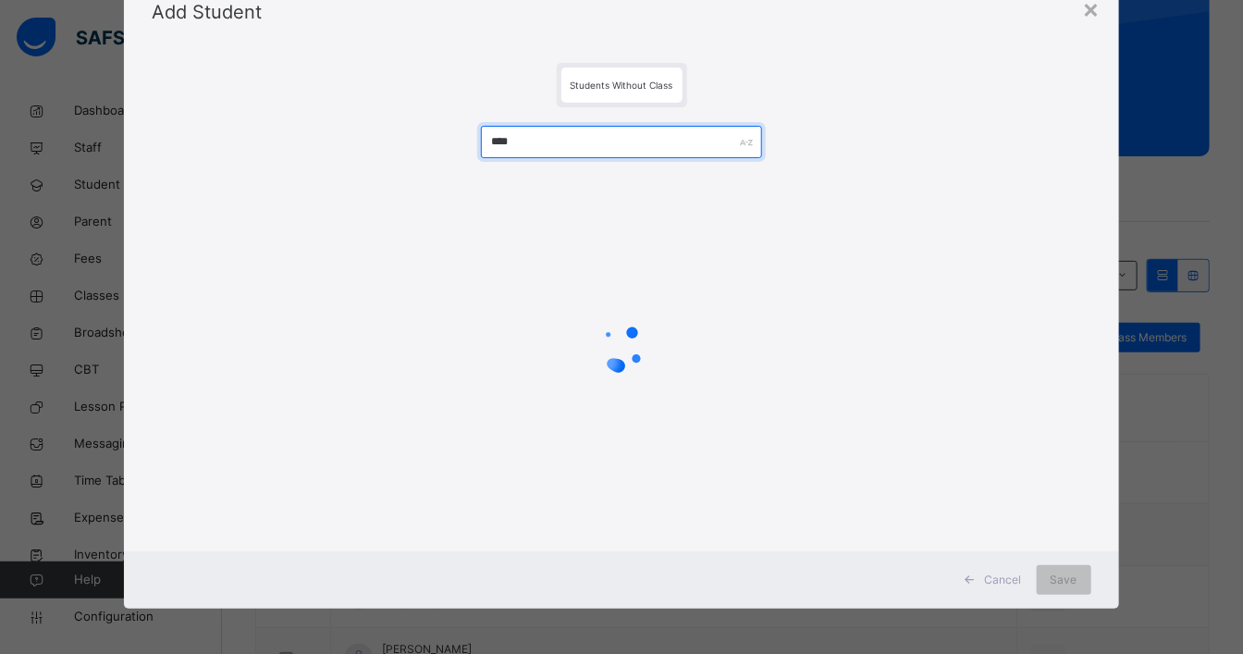
scroll to position [0, 0]
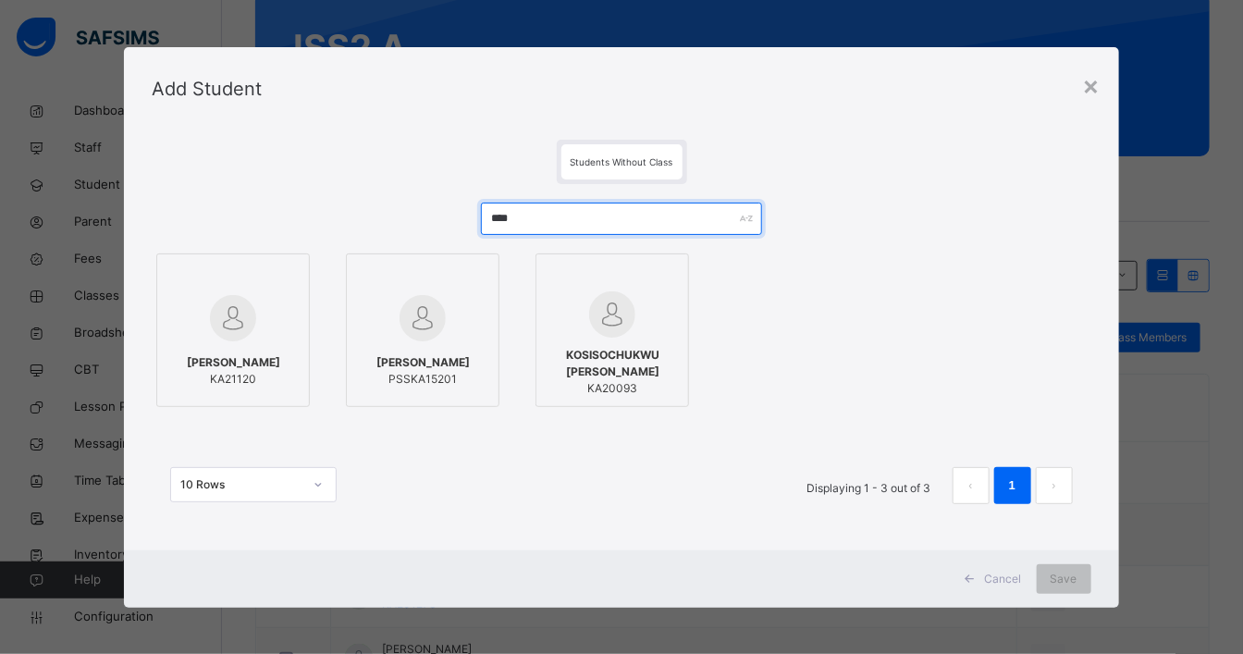
type input "****"
click at [1016, 573] on span "Cancel" at bounding box center [1003, 579] width 37 height 17
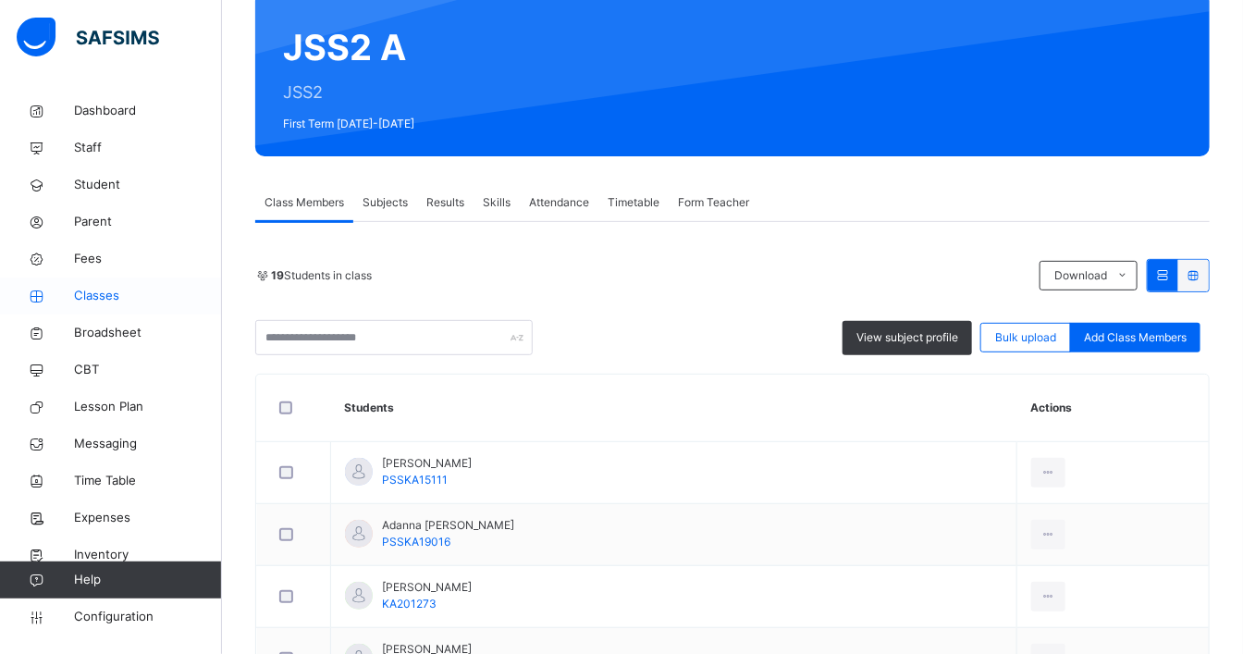
click at [104, 294] on span "Classes" at bounding box center [148, 296] width 148 height 18
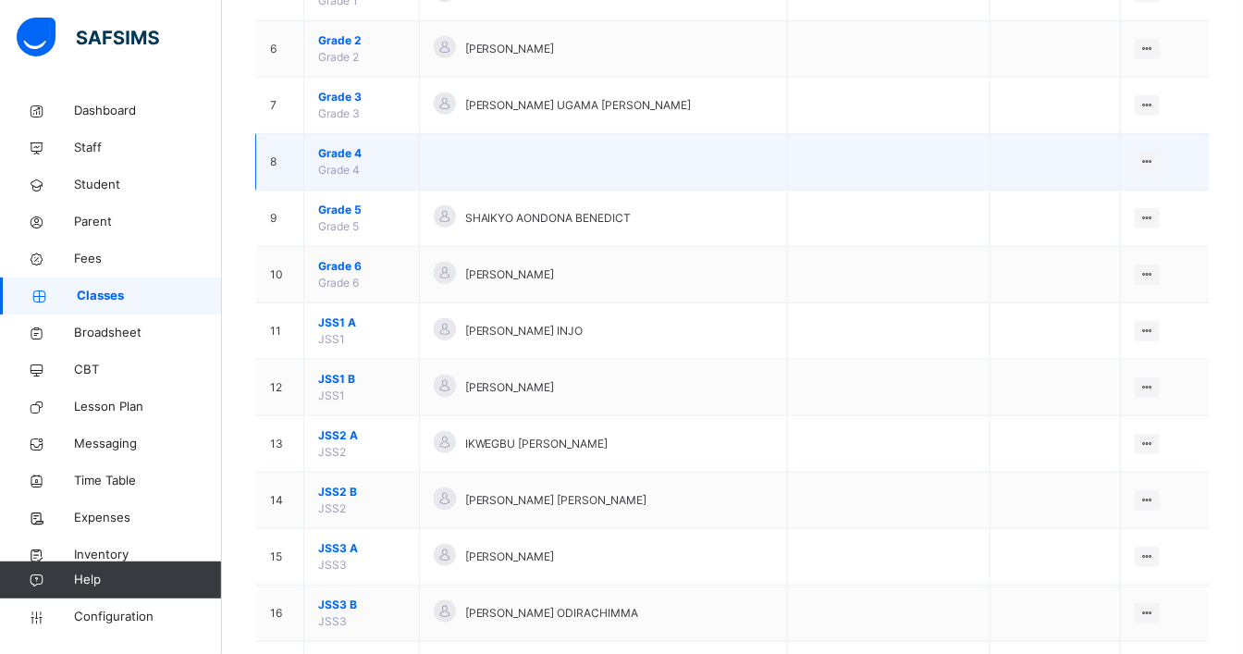
scroll to position [513, 0]
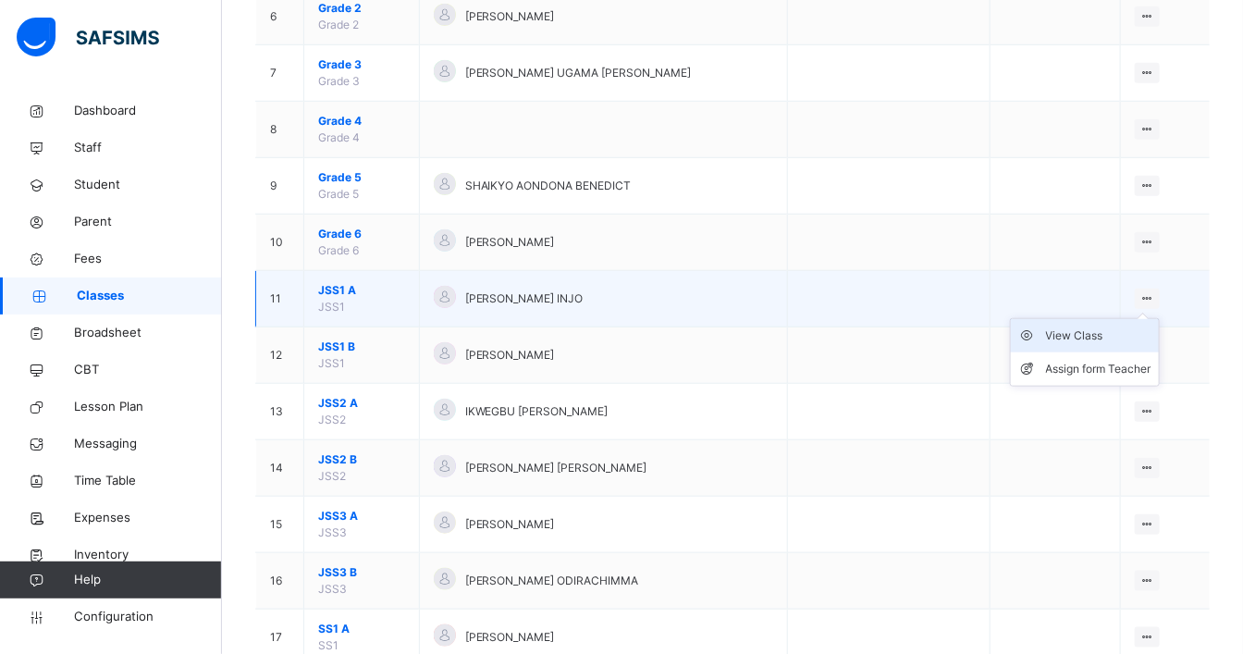
click at [1101, 340] on li "View Class" at bounding box center [1085, 335] width 148 height 33
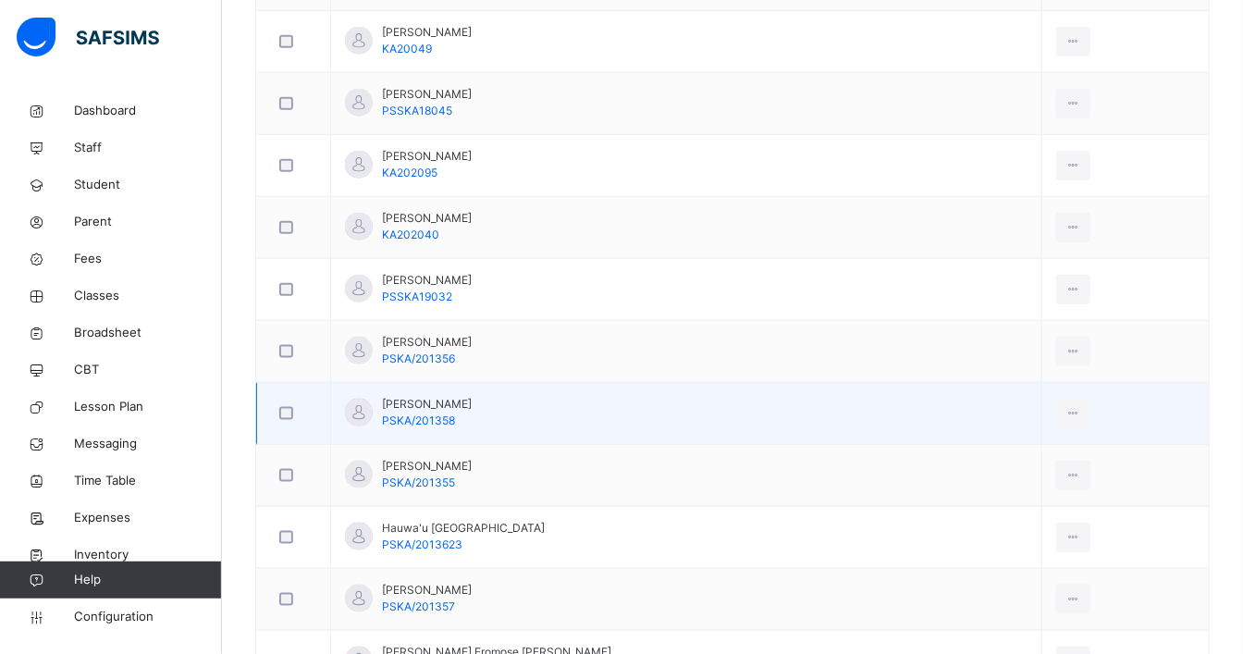
scroll to position [1028, 0]
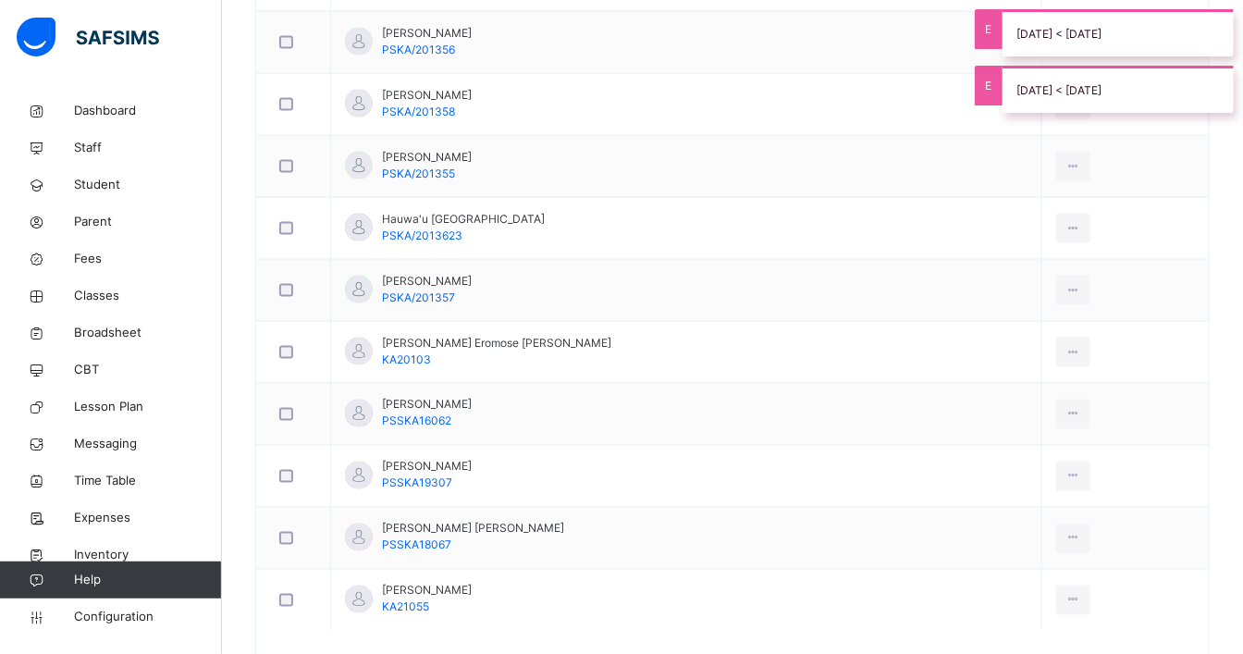
click at [0, 0] on div "Remove from Class" at bounding box center [0, 0] width 0 height 0
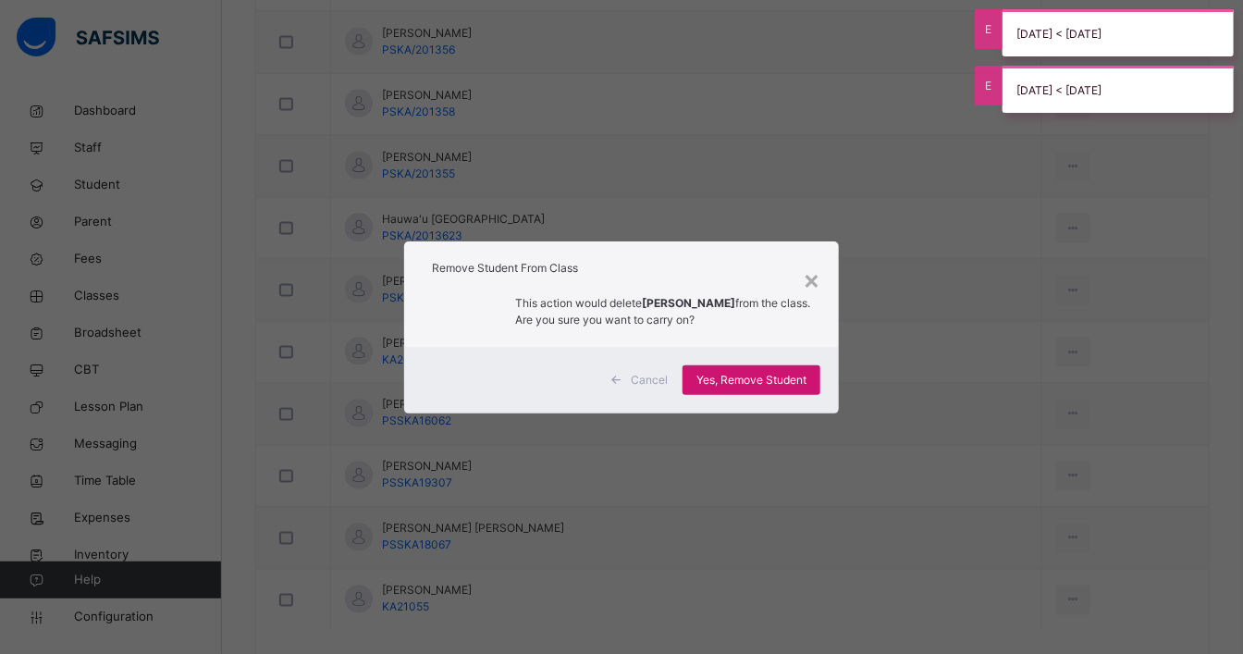
click at [727, 372] on span "Yes, Remove Student" at bounding box center [751, 380] width 110 height 17
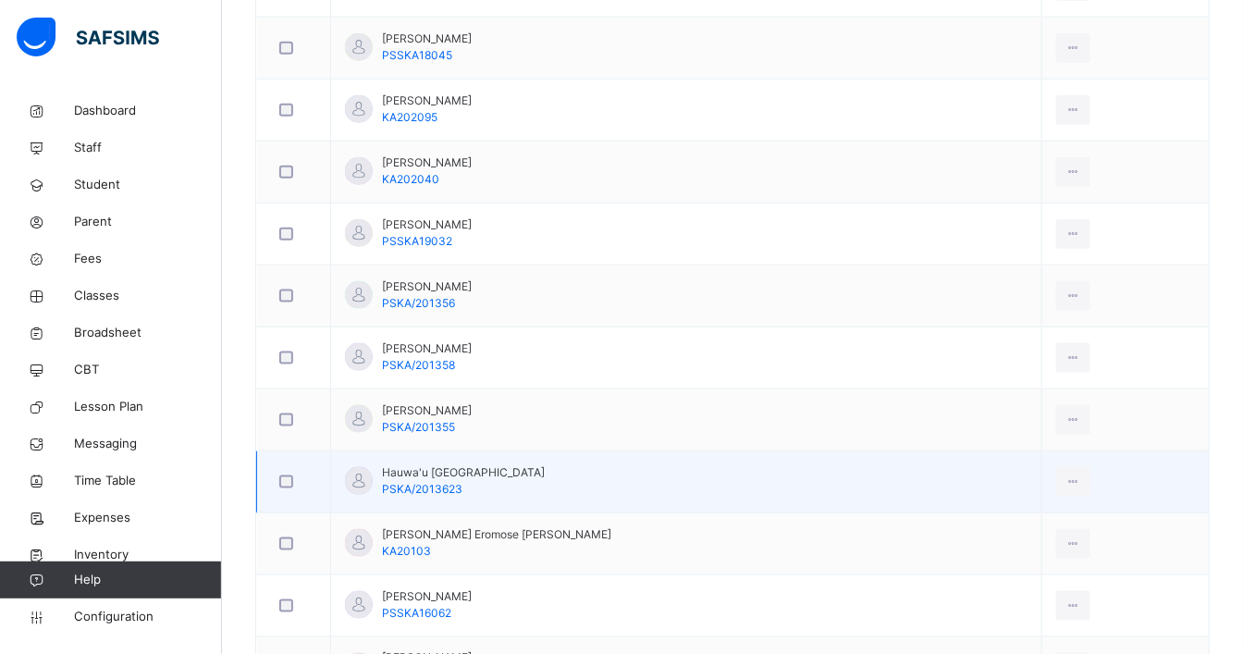
scroll to position [217, 0]
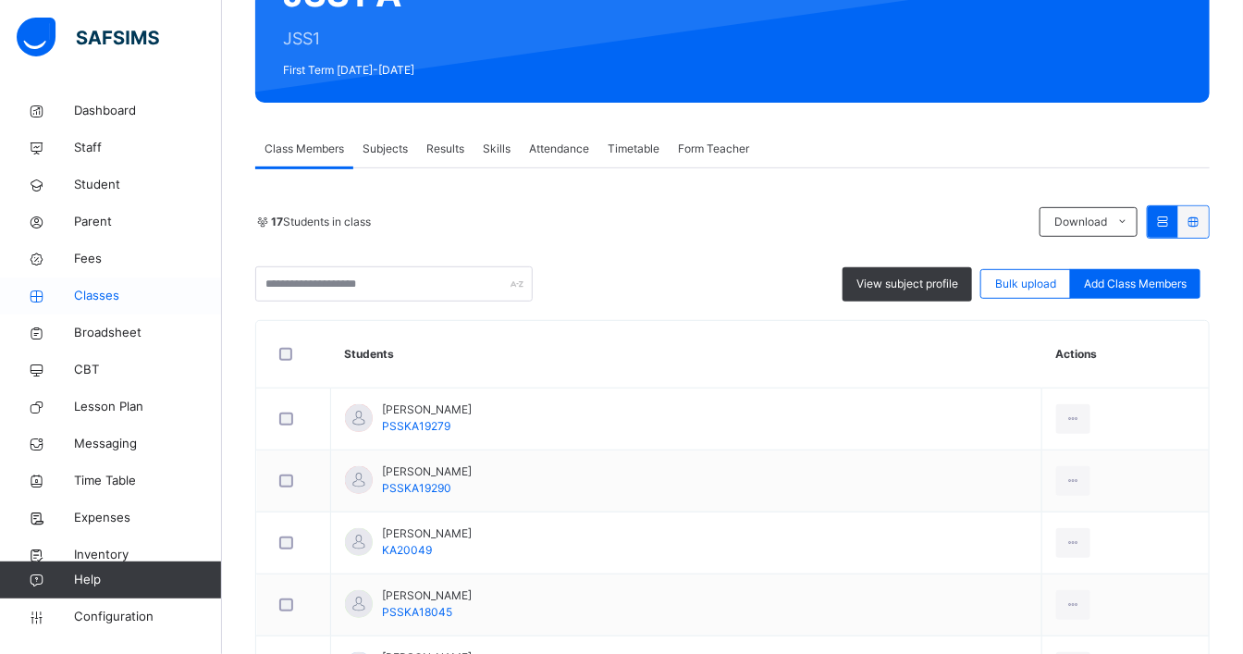
click at [77, 298] on span "Classes" at bounding box center [148, 296] width 148 height 18
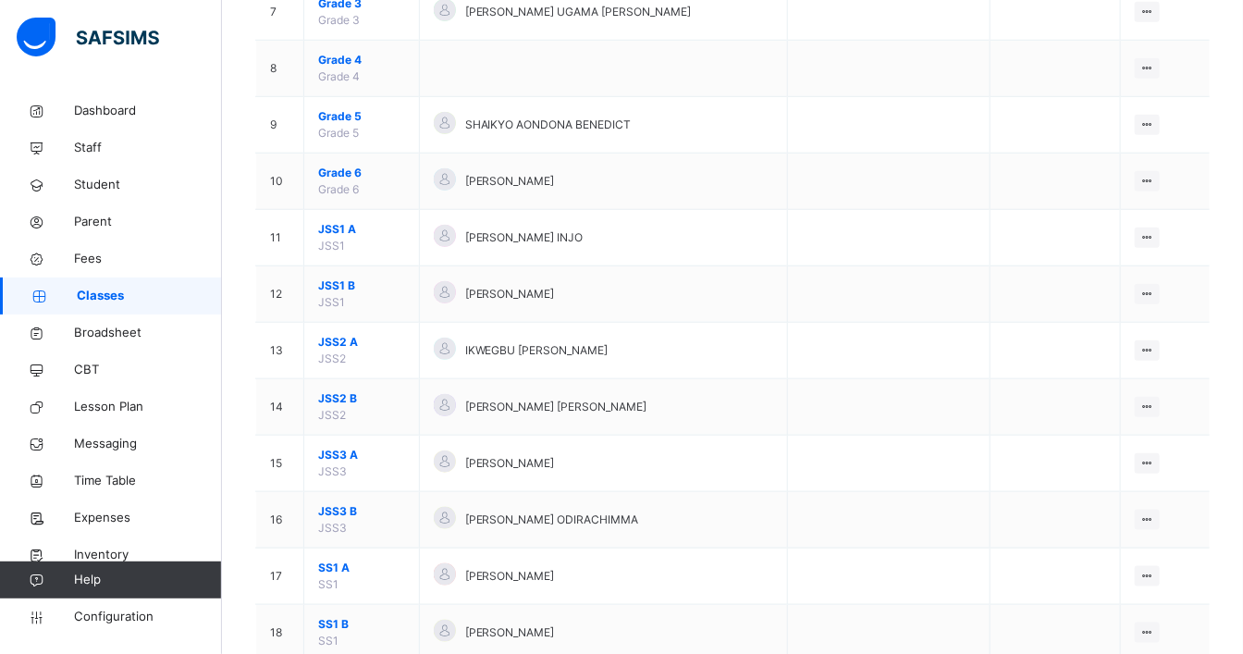
scroll to position [616, 0]
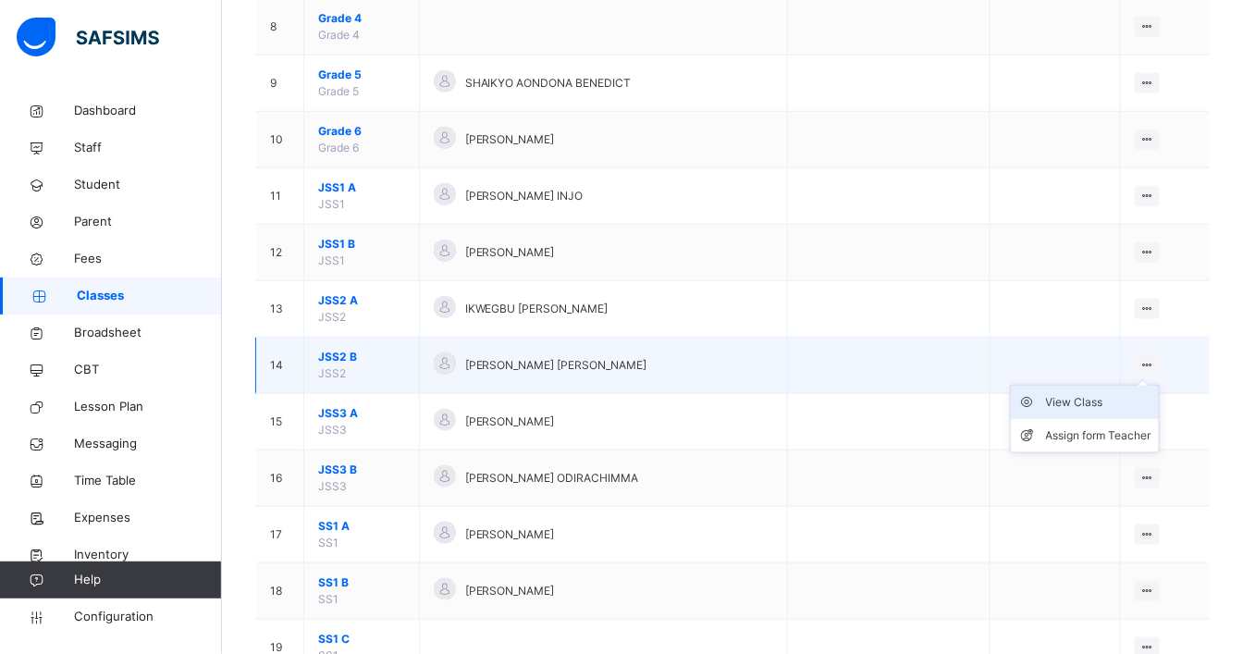
click at [1090, 396] on div "View Class" at bounding box center [1098, 402] width 105 height 18
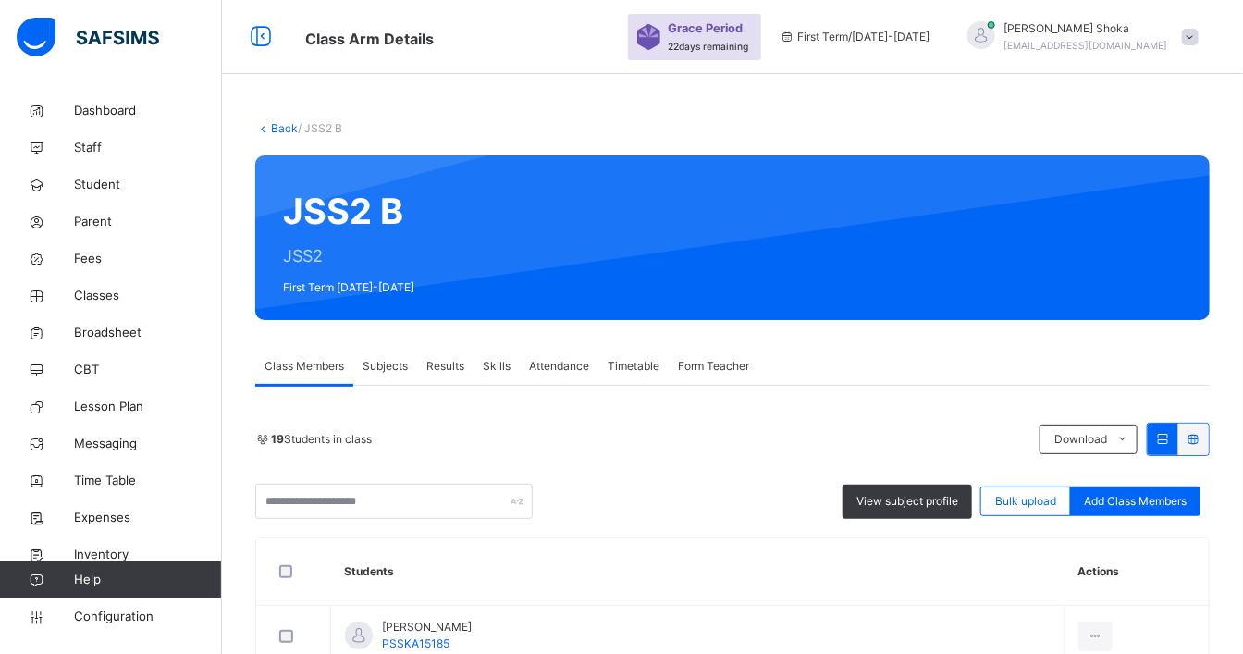
scroll to position [308, 0]
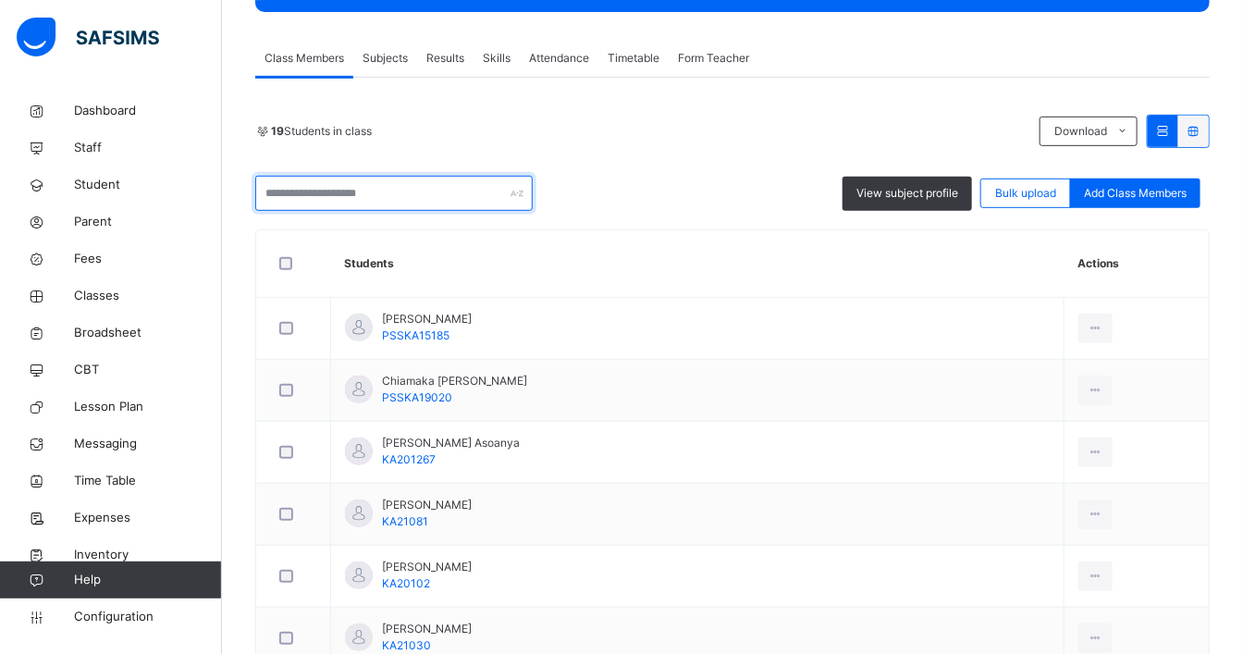
click at [387, 202] on input "text" at bounding box center [393, 193] width 277 height 35
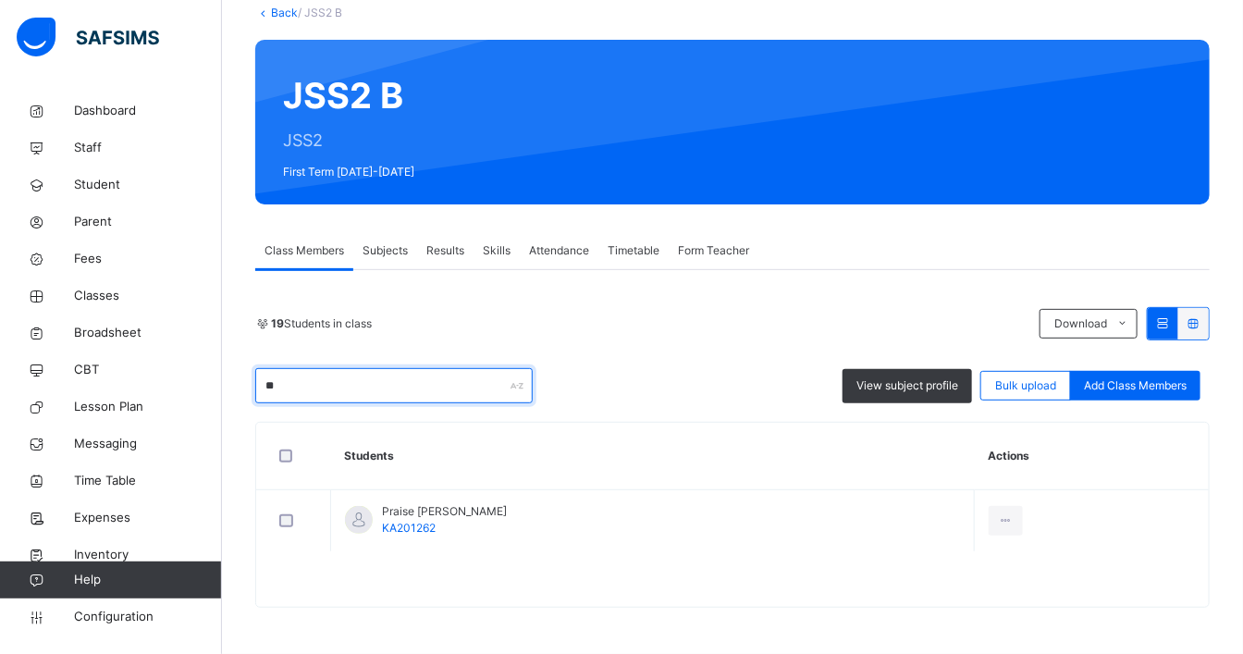
scroll to position [114, 0]
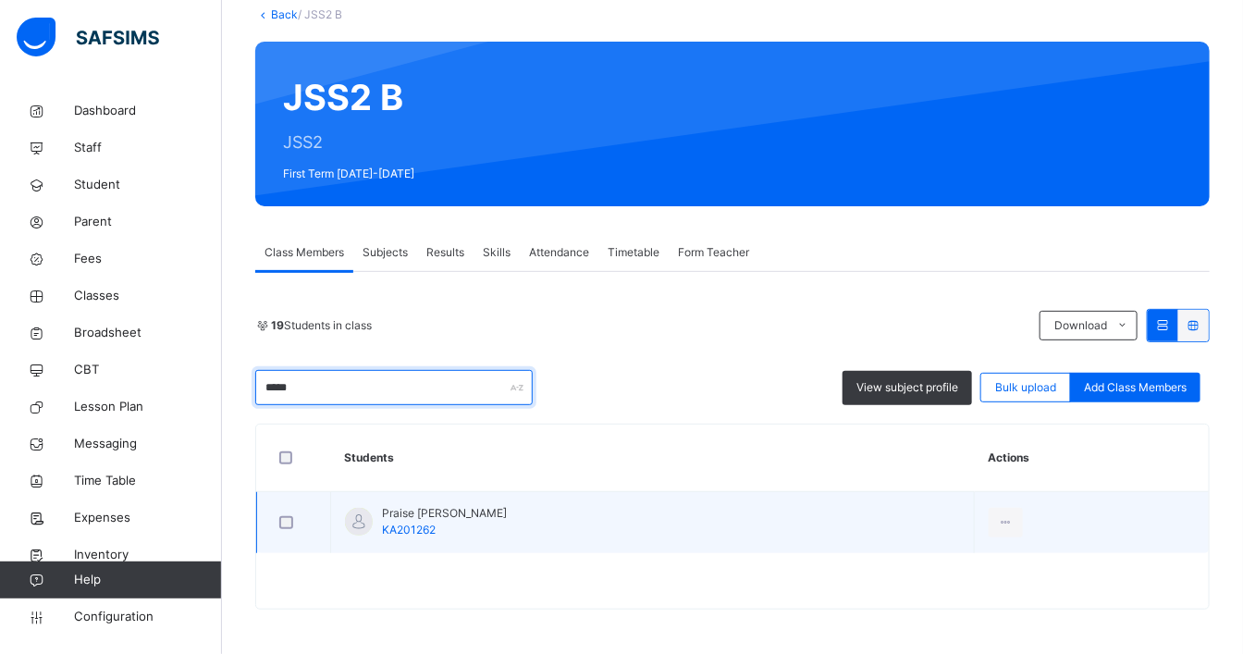
type input "*****"
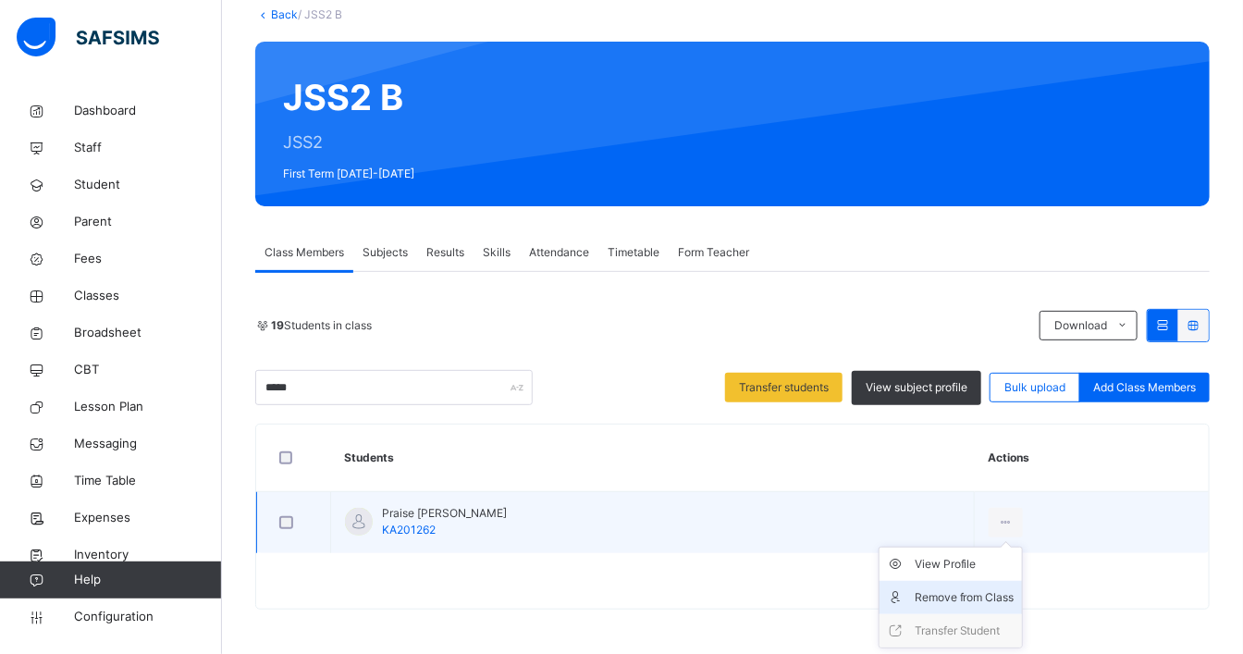
click at [973, 599] on div "Remove from Class" at bounding box center [965, 597] width 100 height 18
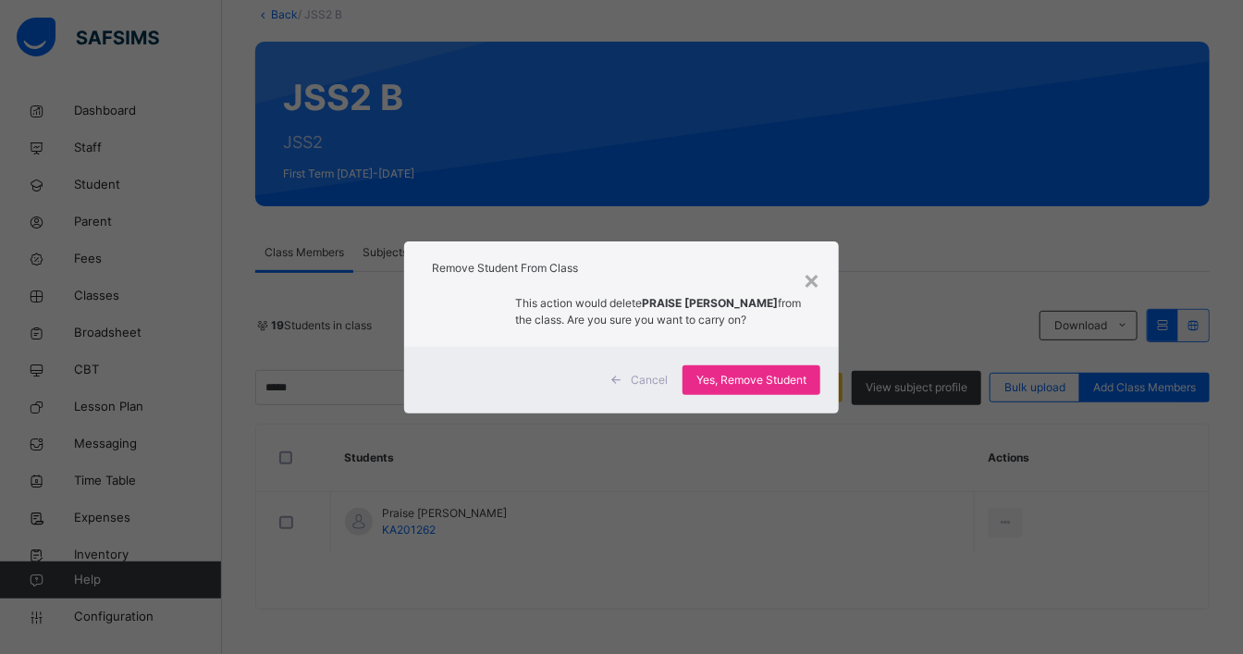
click at [723, 388] on span "Yes, Remove Student" at bounding box center [751, 380] width 110 height 17
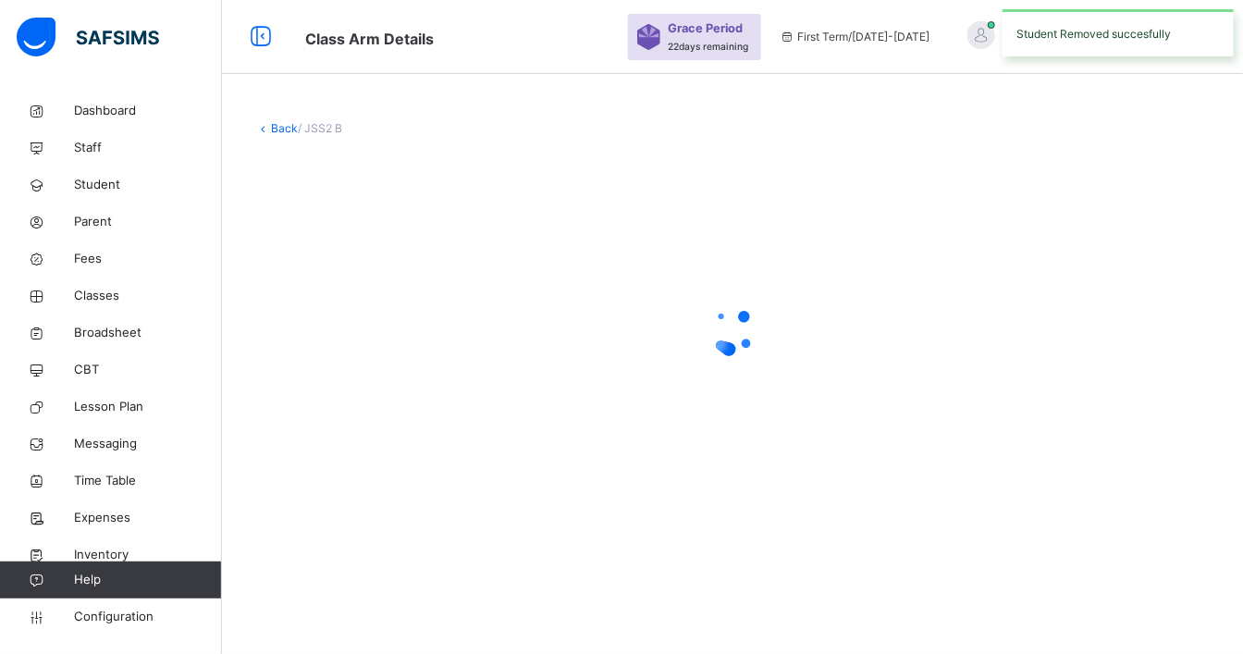
scroll to position [0, 0]
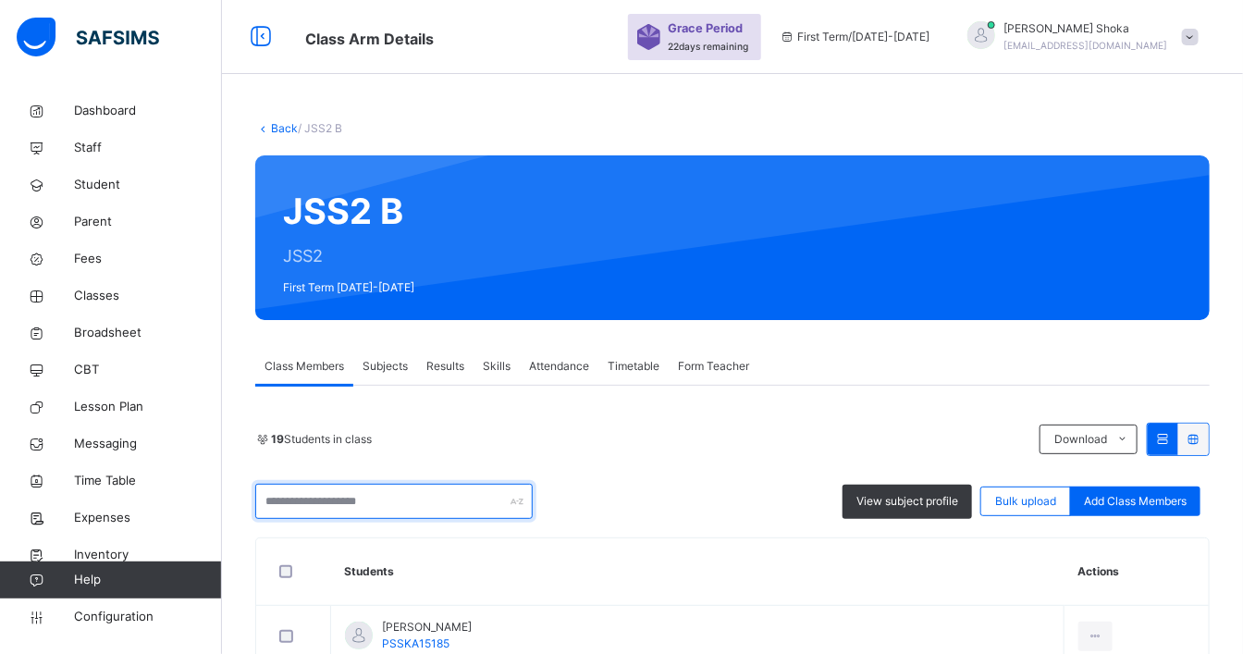
click at [396, 490] on input "text" at bounding box center [393, 501] width 277 height 35
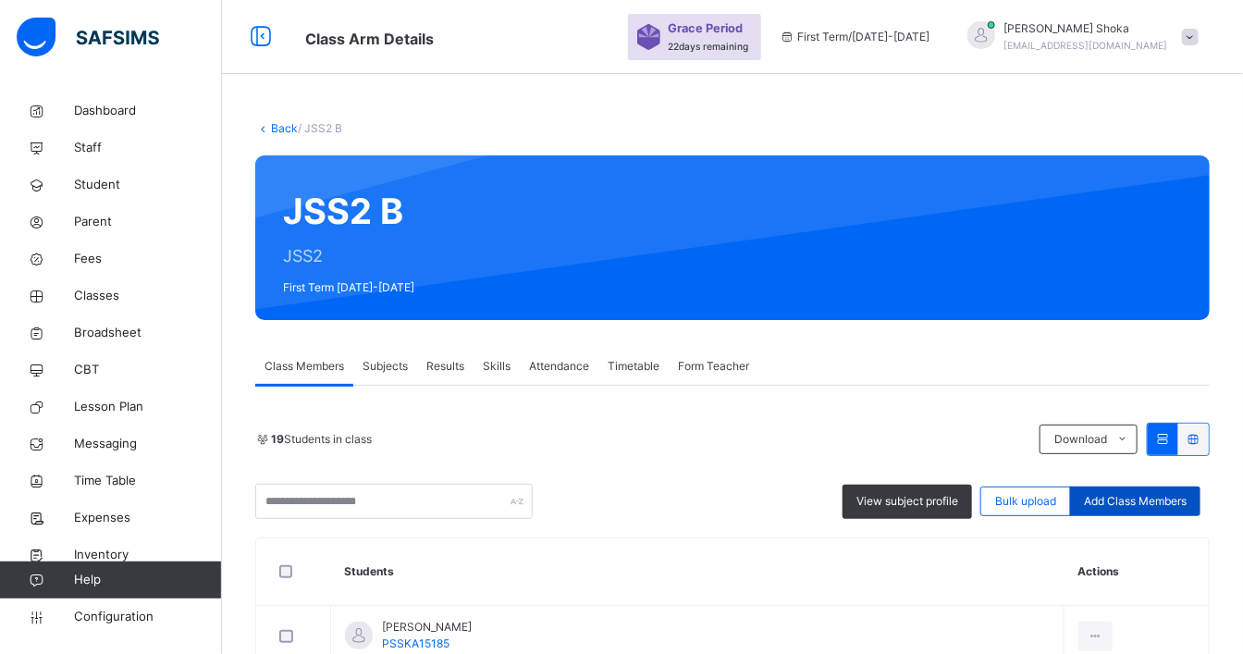
click at [1187, 501] on span "Add Class Members" at bounding box center [1135, 501] width 103 height 17
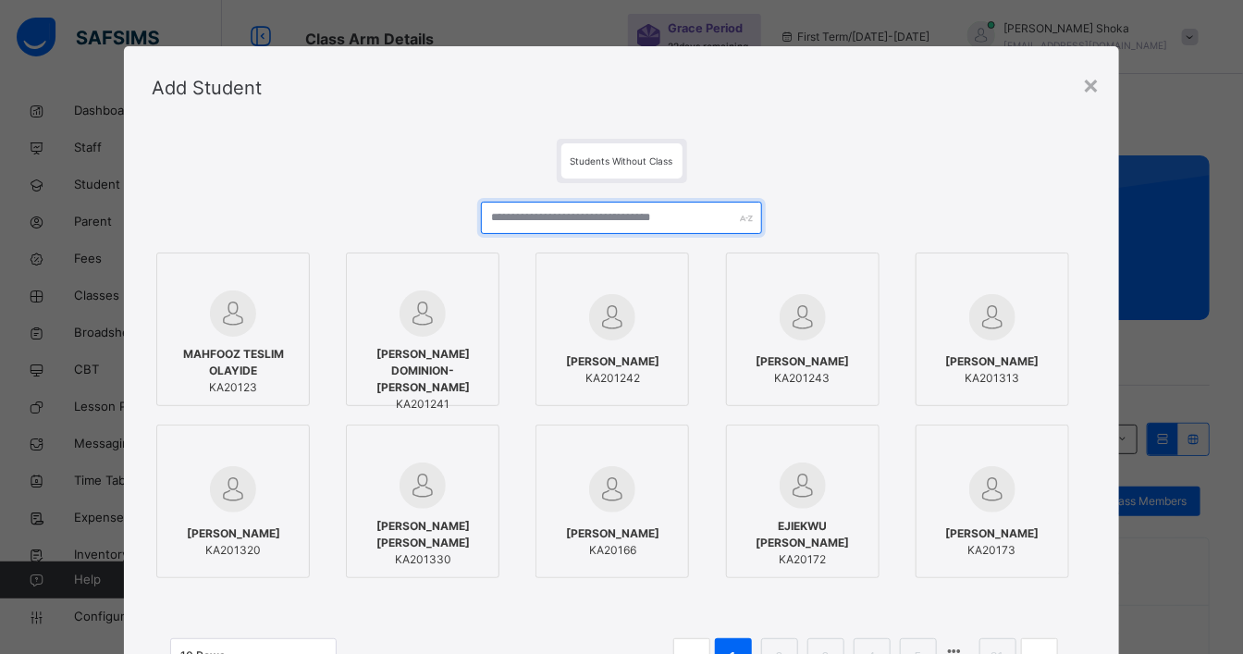
click at [618, 226] on input "text" at bounding box center [622, 218] width 282 height 32
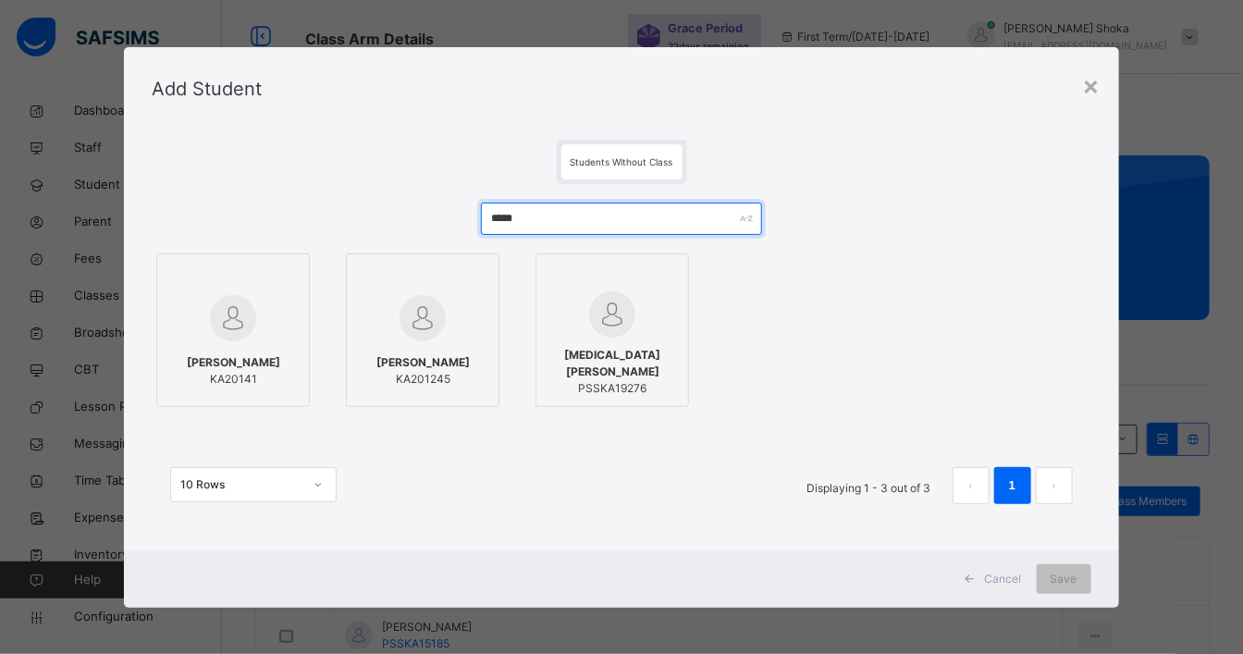
type input "*****"
click at [1098, 85] on div "×" at bounding box center [1092, 85] width 18 height 39
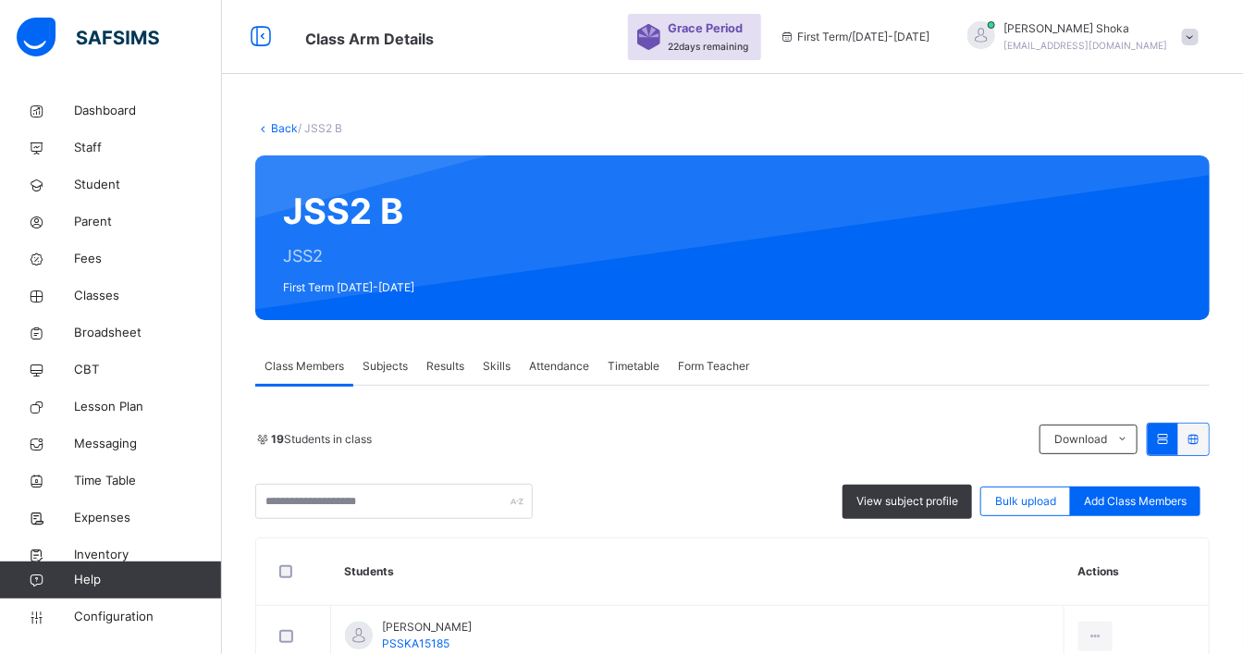
scroll to position [103, 0]
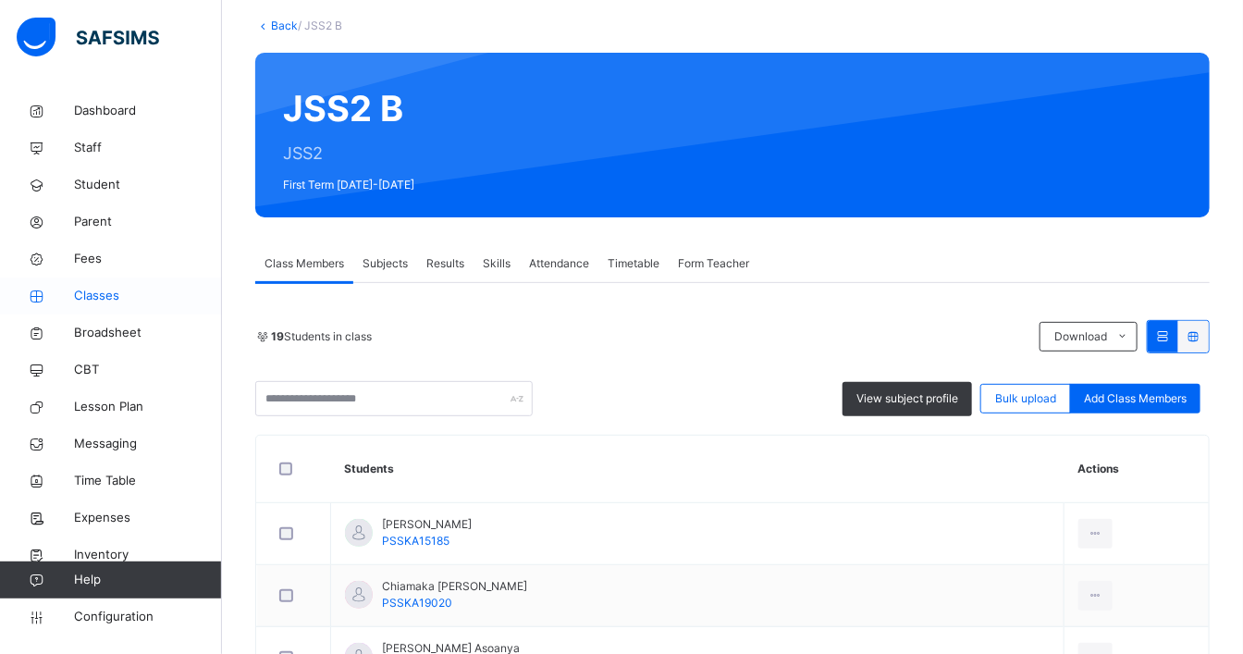
click at [136, 290] on span "Classes" at bounding box center [148, 296] width 148 height 18
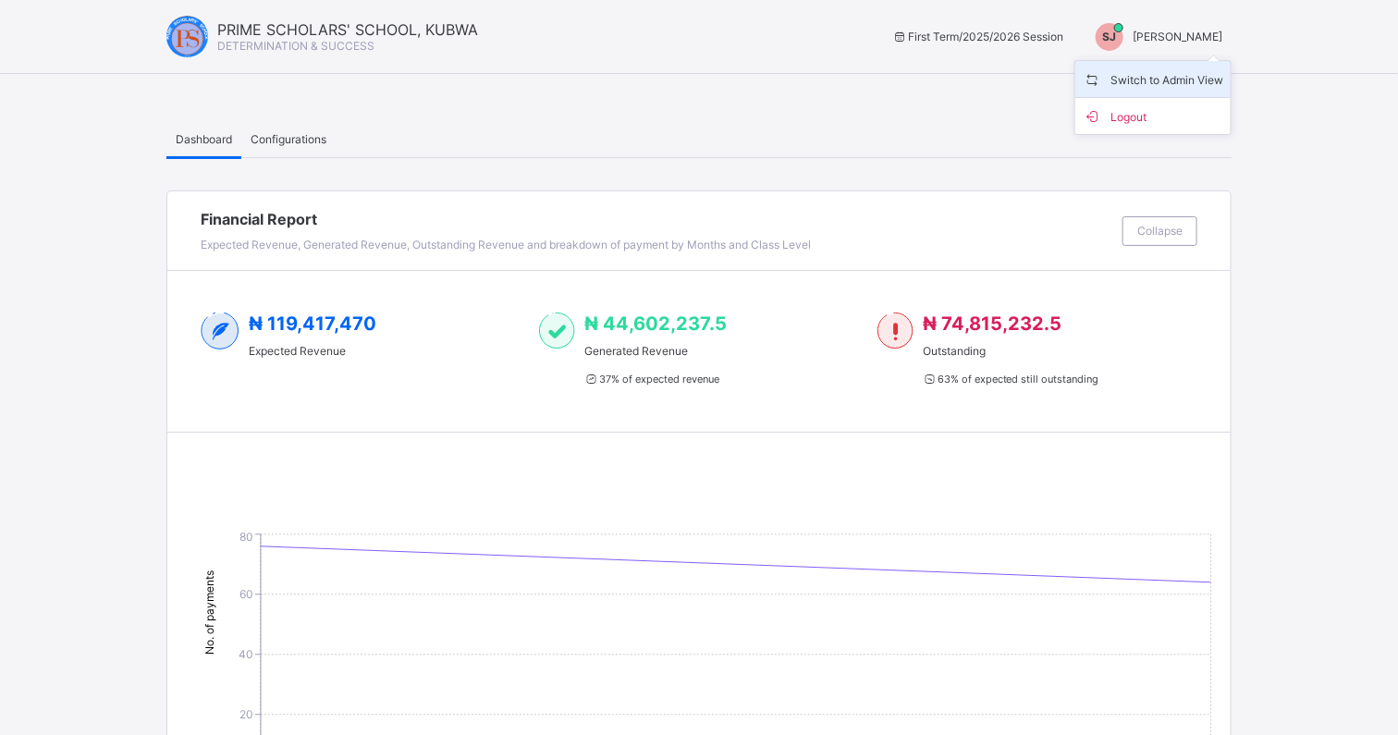
click at [1172, 81] on span "Switch to Admin View" at bounding box center [1153, 78] width 141 height 21
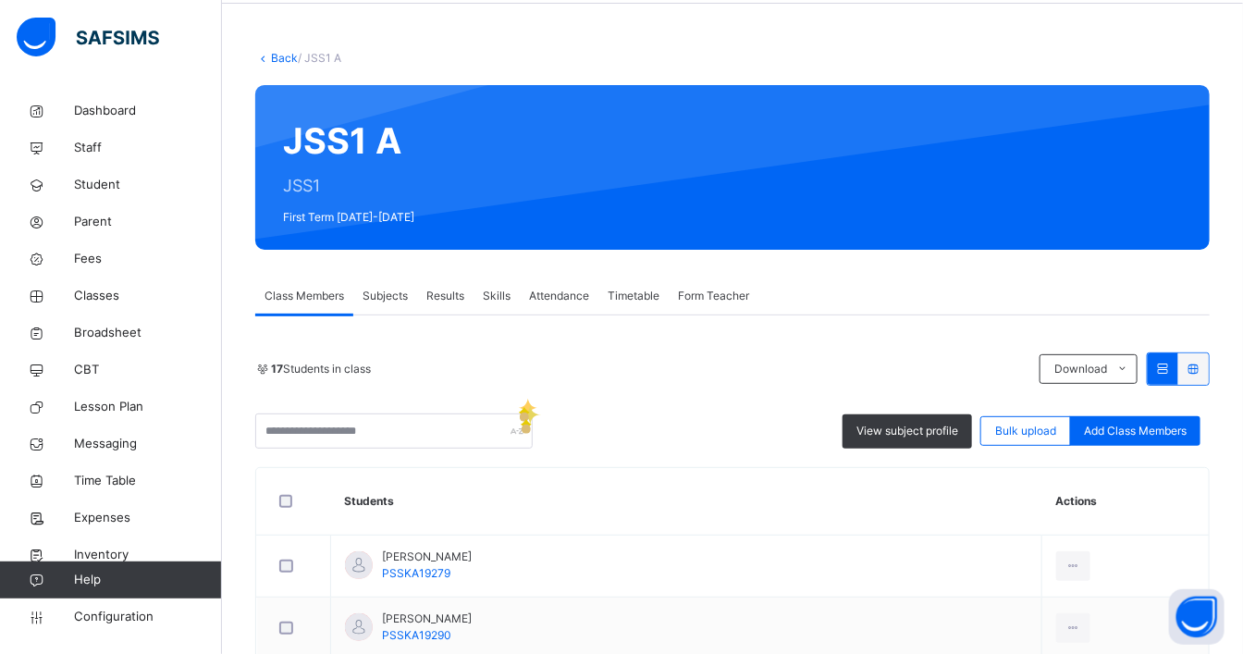
scroll to position [103, 0]
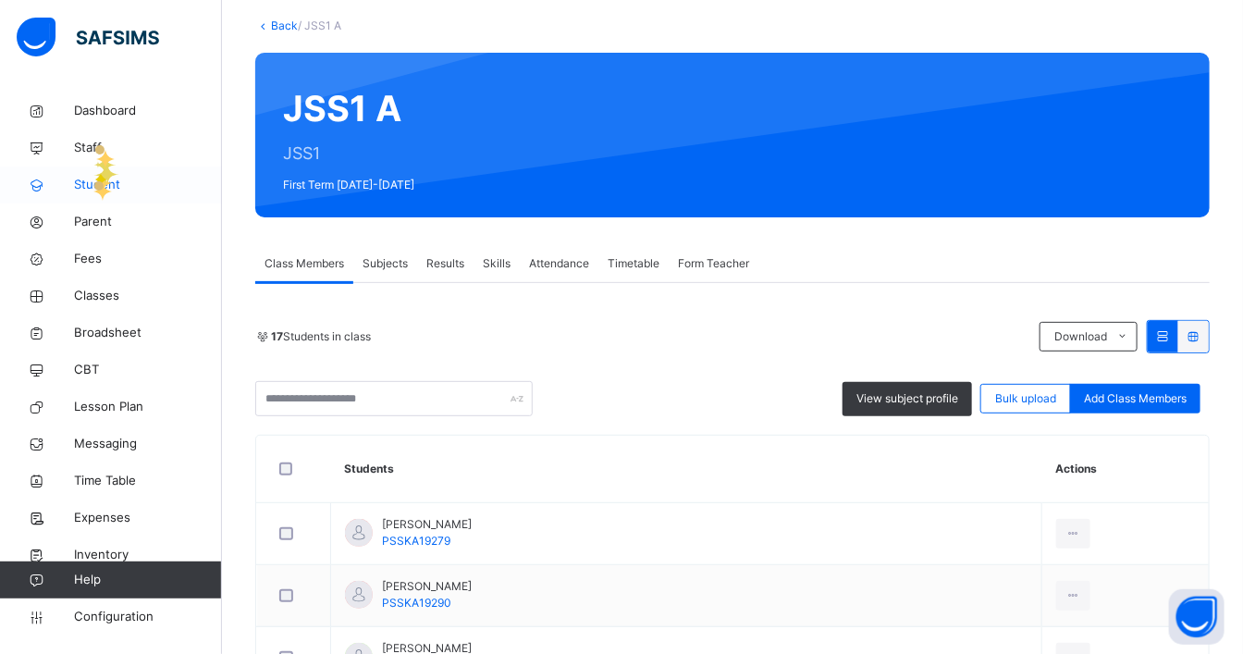
click at [93, 182] on span "Student" at bounding box center [148, 185] width 148 height 18
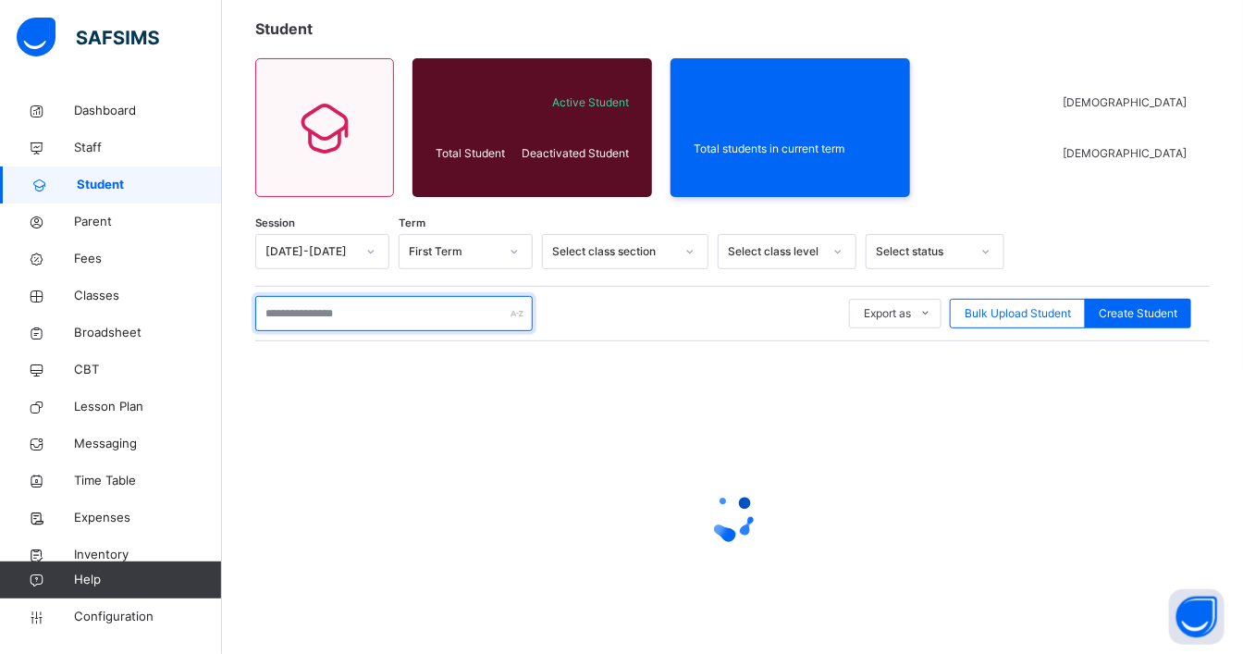
click at [356, 312] on input "text" at bounding box center [393, 313] width 277 height 35
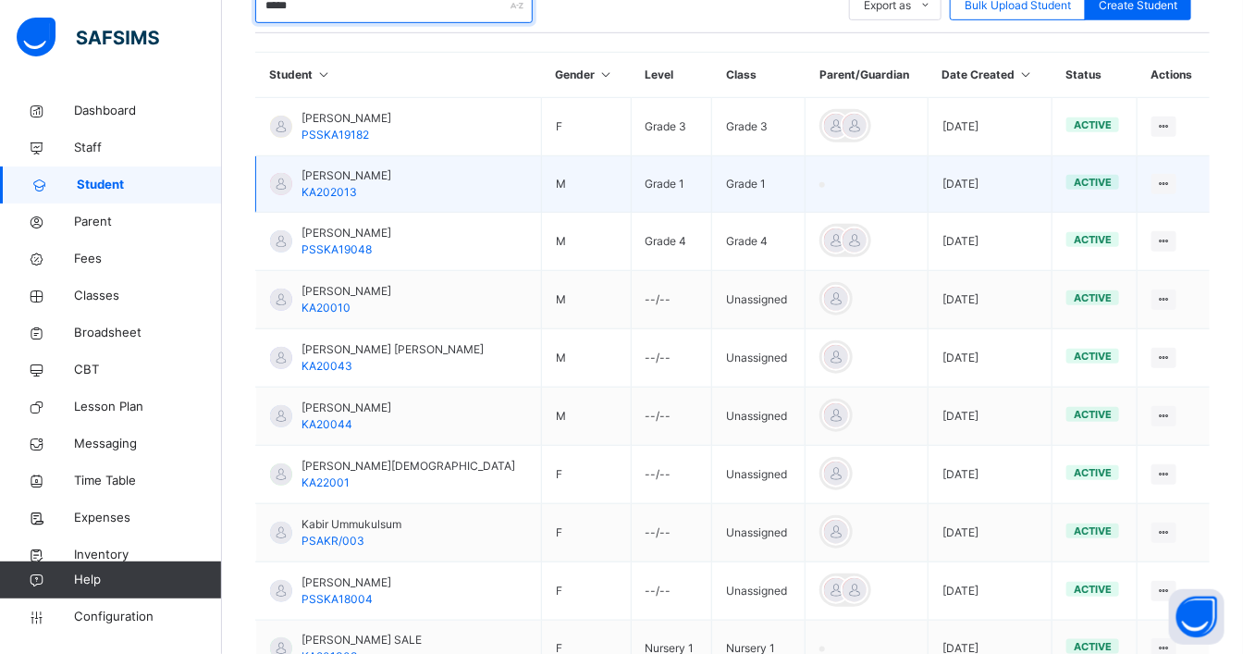
scroll to position [513, 0]
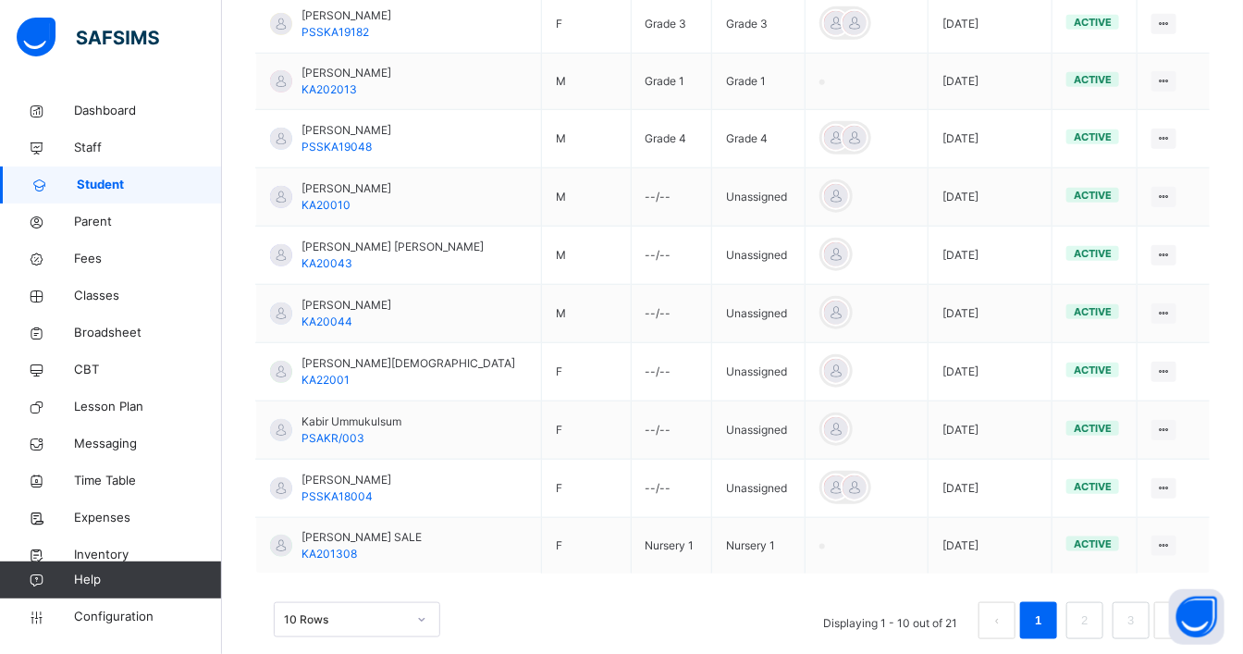
type input "*****"
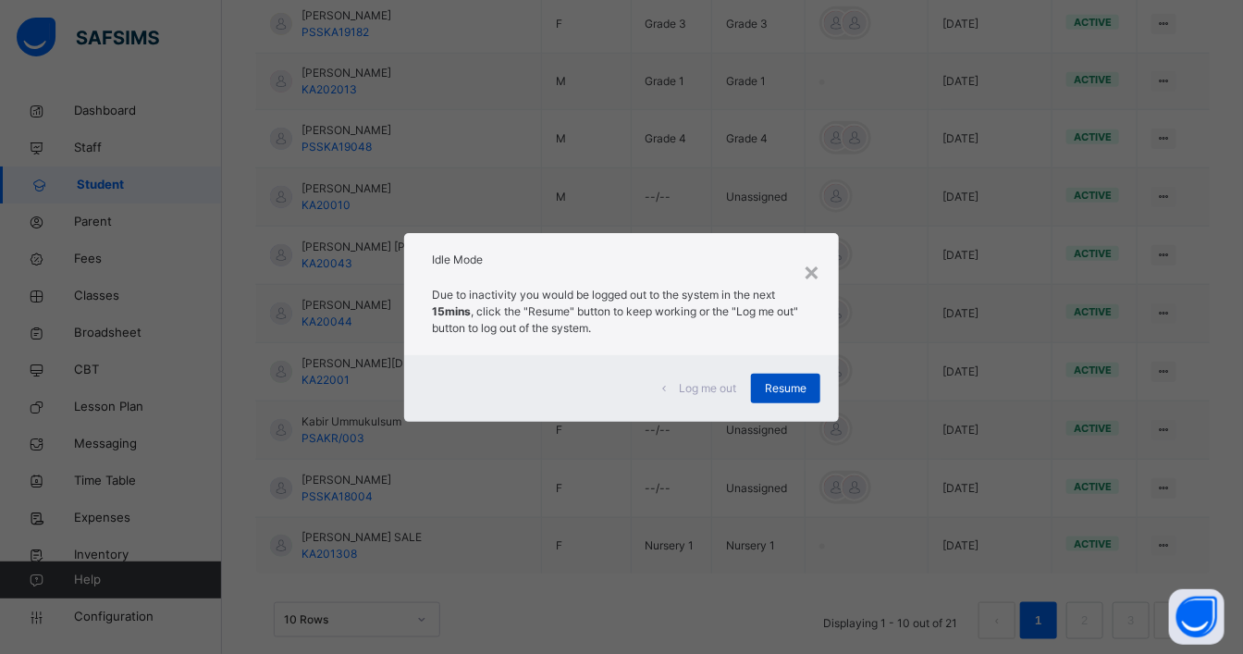
click at [779, 391] on span "Resume" at bounding box center [786, 388] width 42 height 17
